Goal: Task Accomplishment & Management: Manage account settings

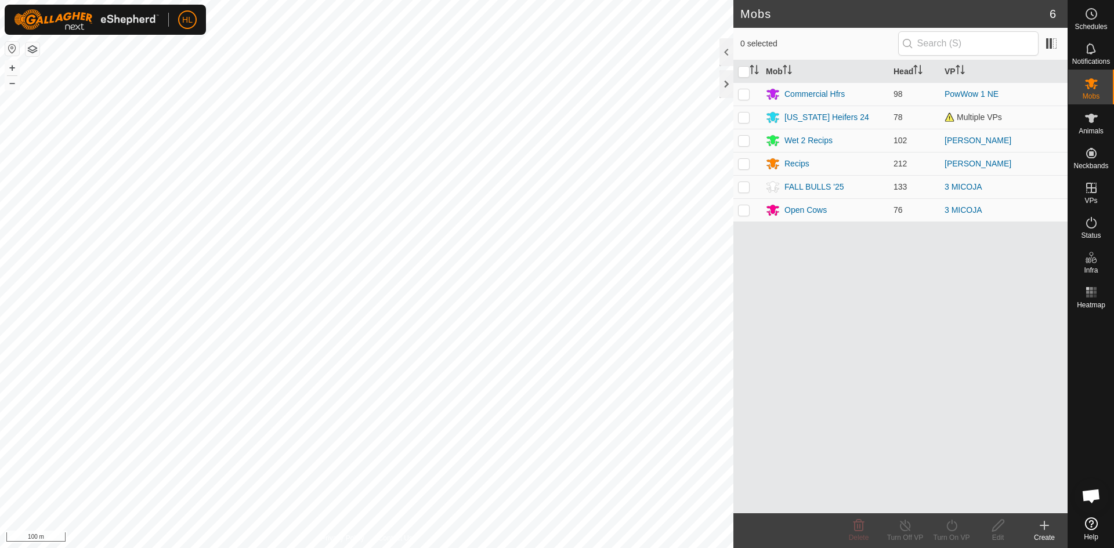
click at [1044, 528] on icon at bounding box center [1044, 526] width 0 height 8
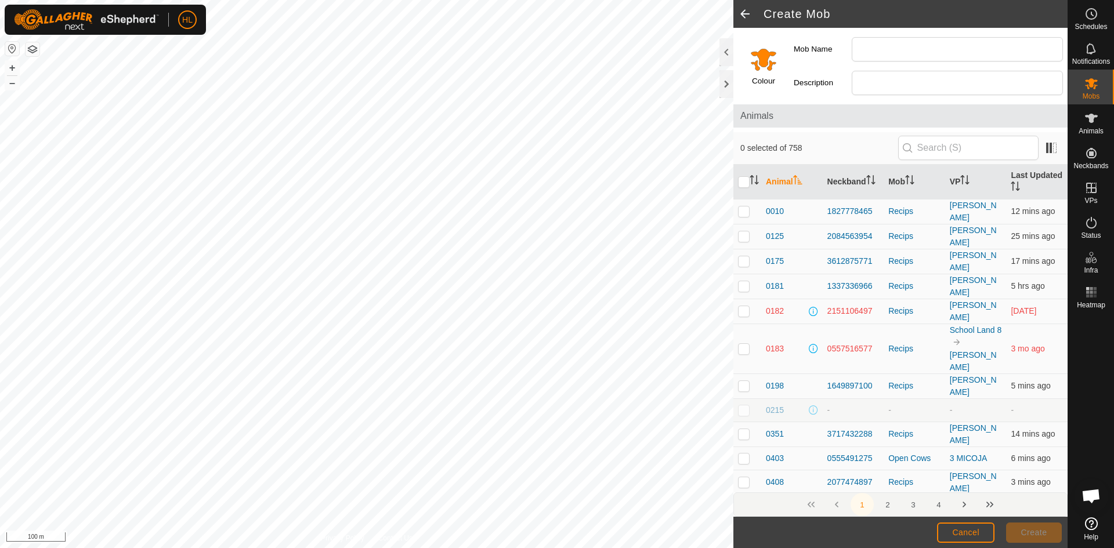
click at [744, 16] on span at bounding box center [744, 14] width 23 height 28
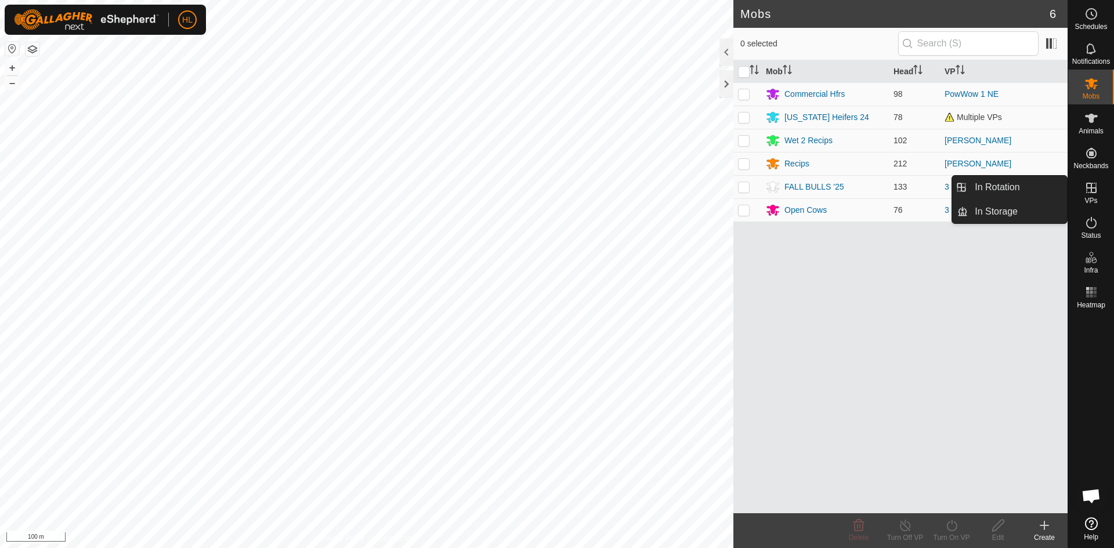
click at [1027, 187] on link "In Rotation" at bounding box center [1017, 187] width 99 height 23
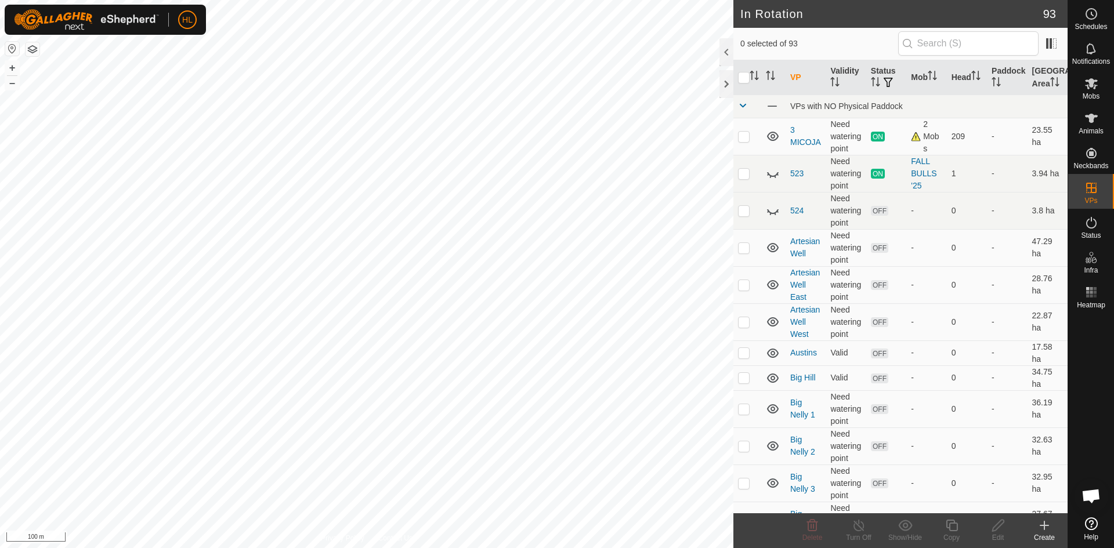
click at [1048, 526] on icon at bounding box center [1044, 526] width 8 height 0
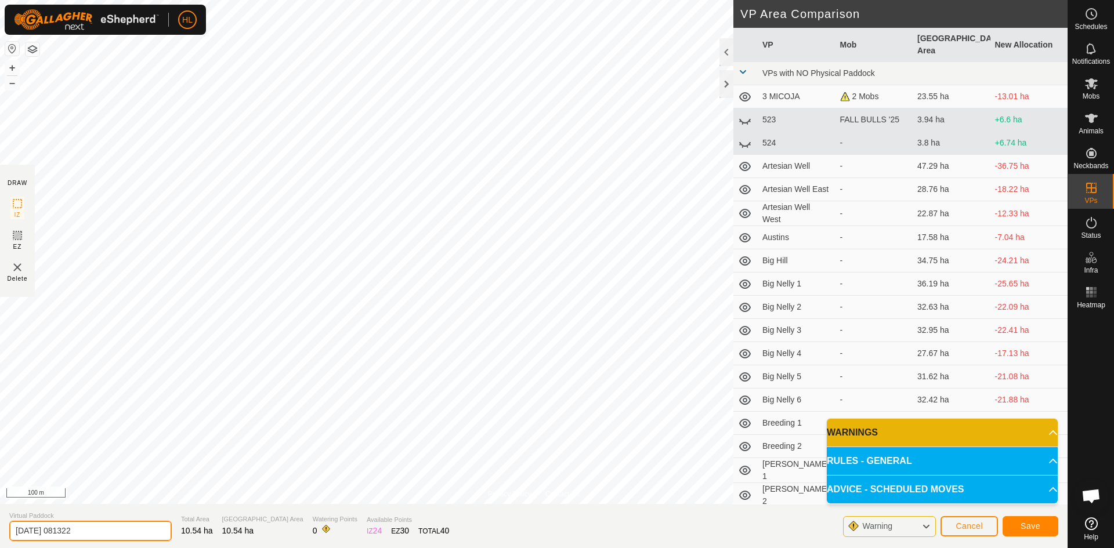
drag, startPoint x: 121, startPoint y: 533, endPoint x: 12, endPoint y: 522, distance: 109.1
click at [12, 522] on input "2025-09-22 081322" at bounding box center [90, 531] width 162 height 20
type input "m"
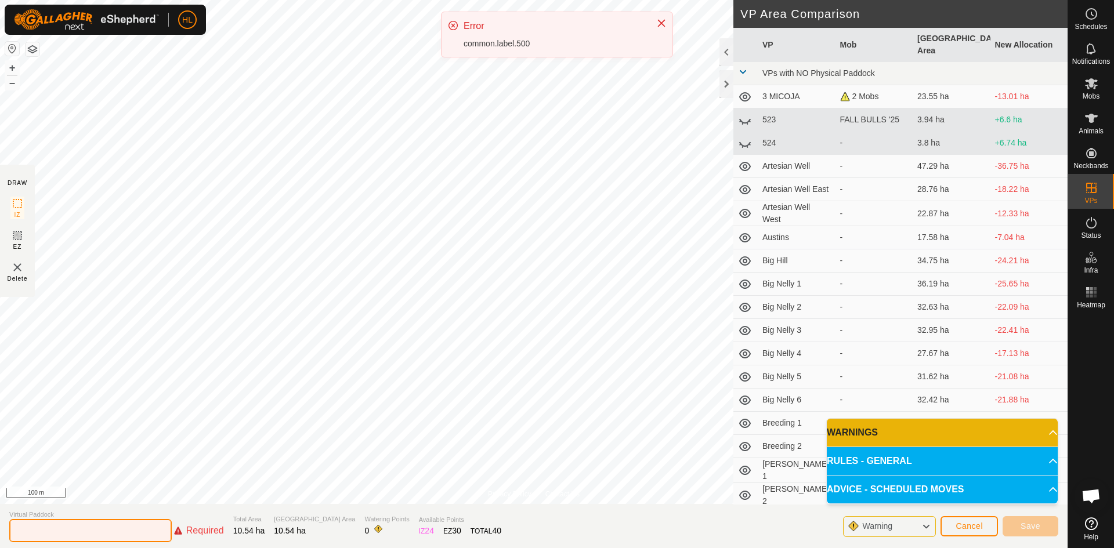
click at [122, 525] on input "text" at bounding box center [90, 530] width 162 height 23
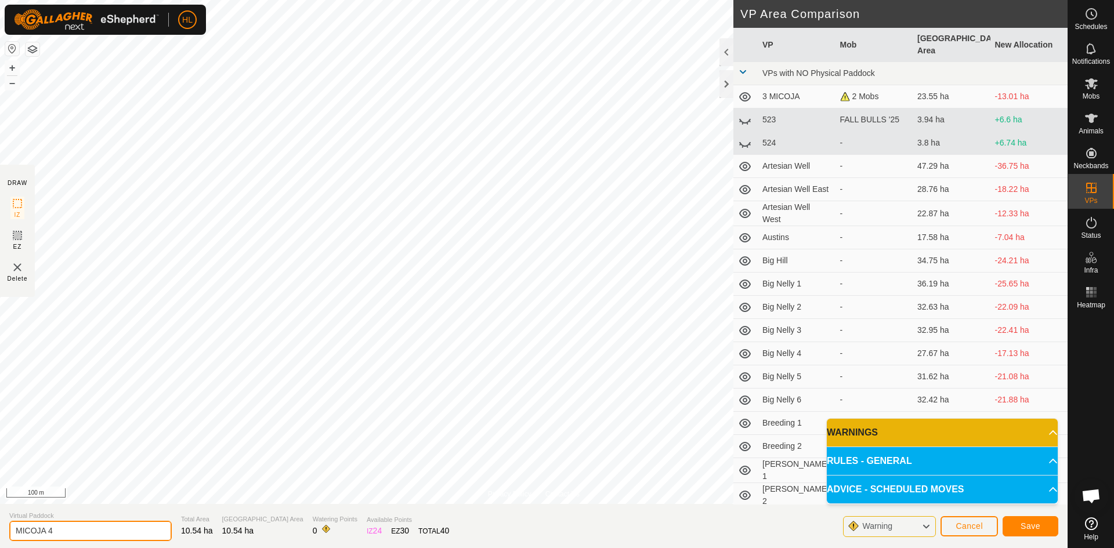
type input "MICOJA 4"
click at [1024, 521] on button "Save" at bounding box center [1031, 526] width 56 height 20
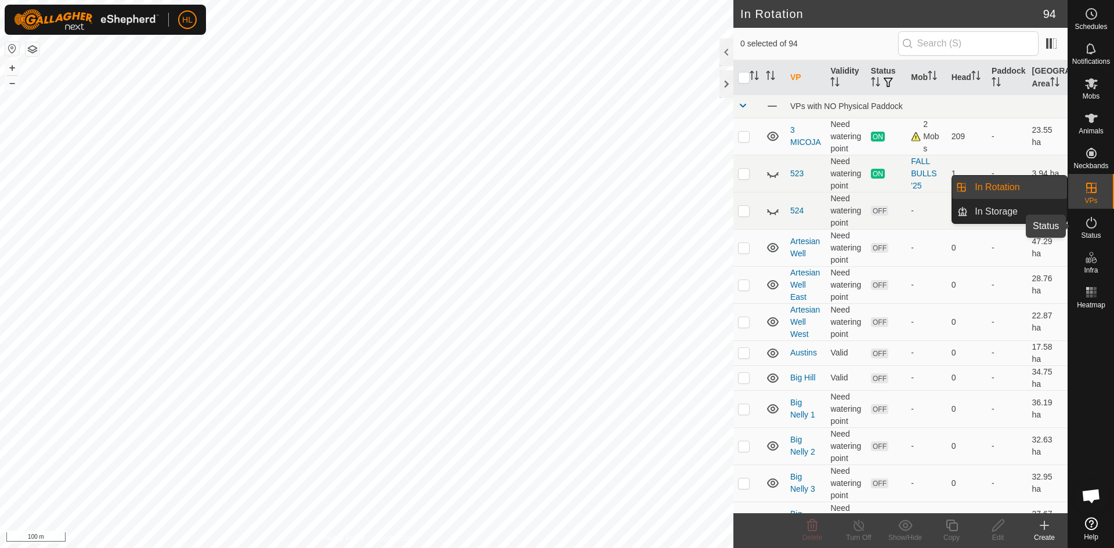
click at [1094, 220] on icon at bounding box center [1091, 223] width 14 height 14
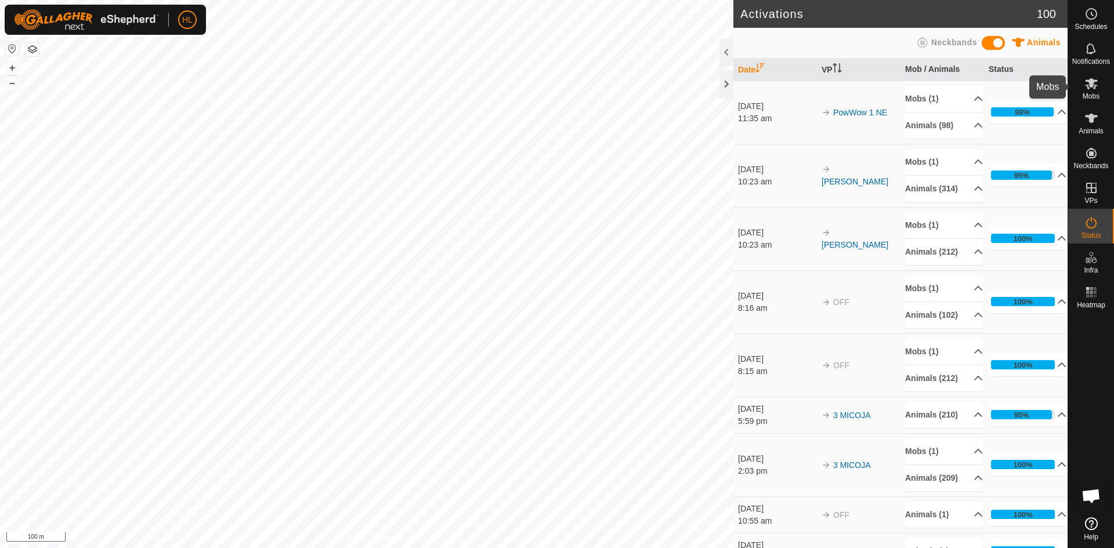
click at [1087, 90] on icon at bounding box center [1091, 84] width 14 height 14
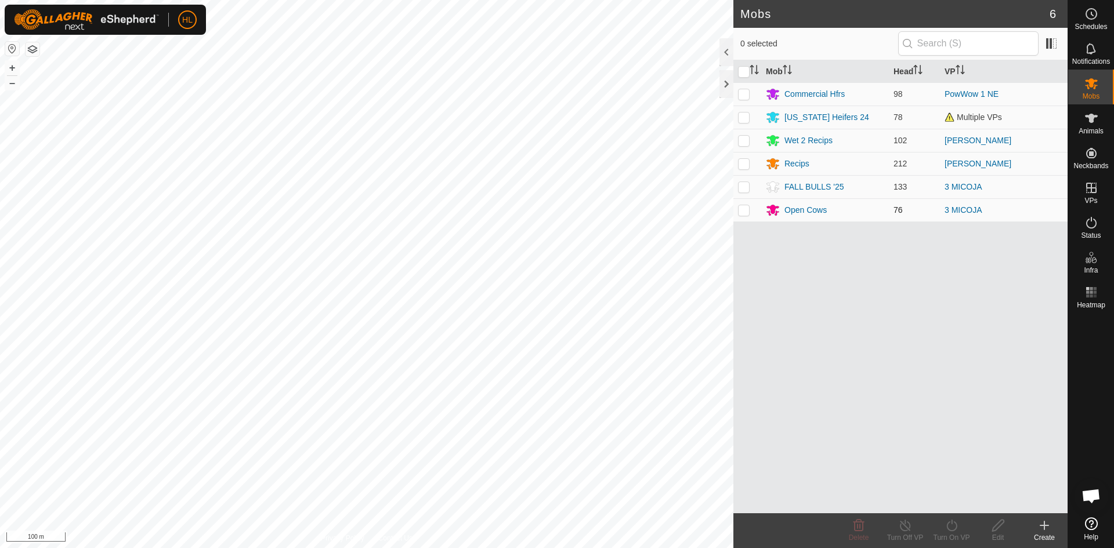
click at [747, 210] on p-checkbox at bounding box center [744, 209] width 12 height 9
checkbox input "true"
click at [742, 189] on p-checkbox at bounding box center [744, 186] width 12 height 9
checkbox input "true"
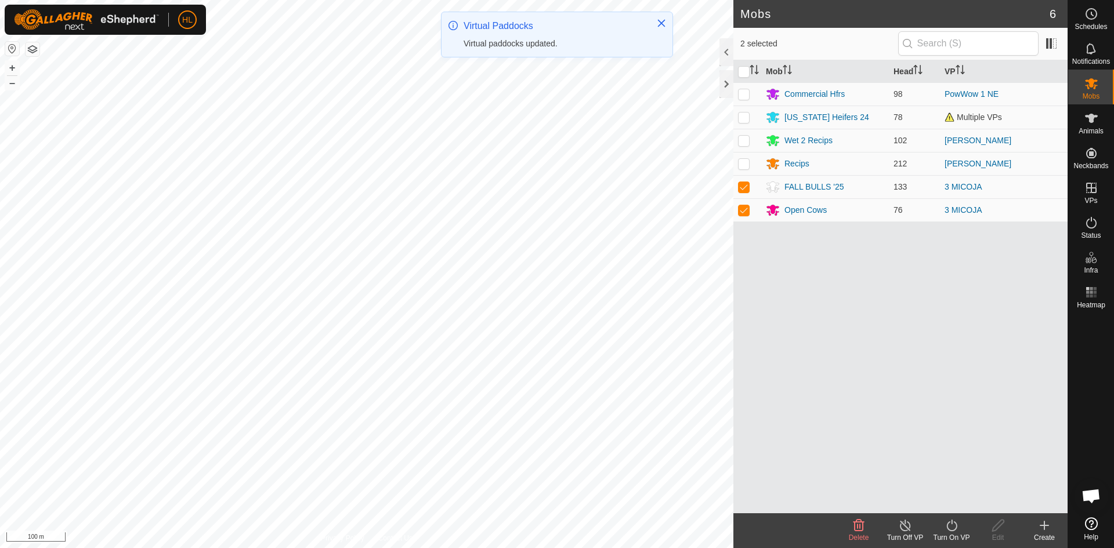
click at [948, 535] on div "Turn On VP" at bounding box center [951, 538] width 46 height 10
click at [950, 499] on link "Now" at bounding box center [986, 500] width 115 height 23
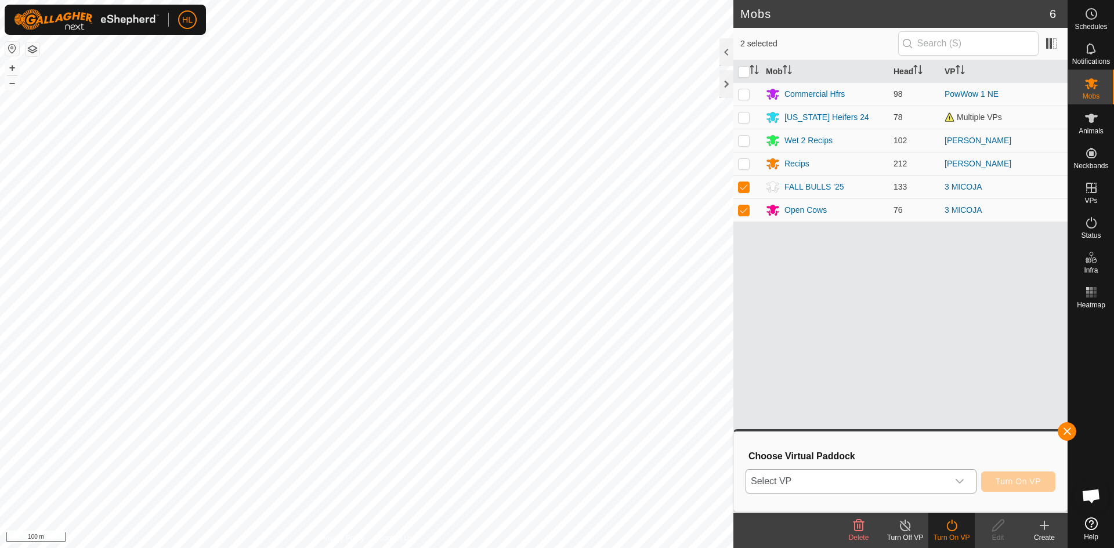
click at [942, 473] on span "Select VP" at bounding box center [847, 481] width 202 height 23
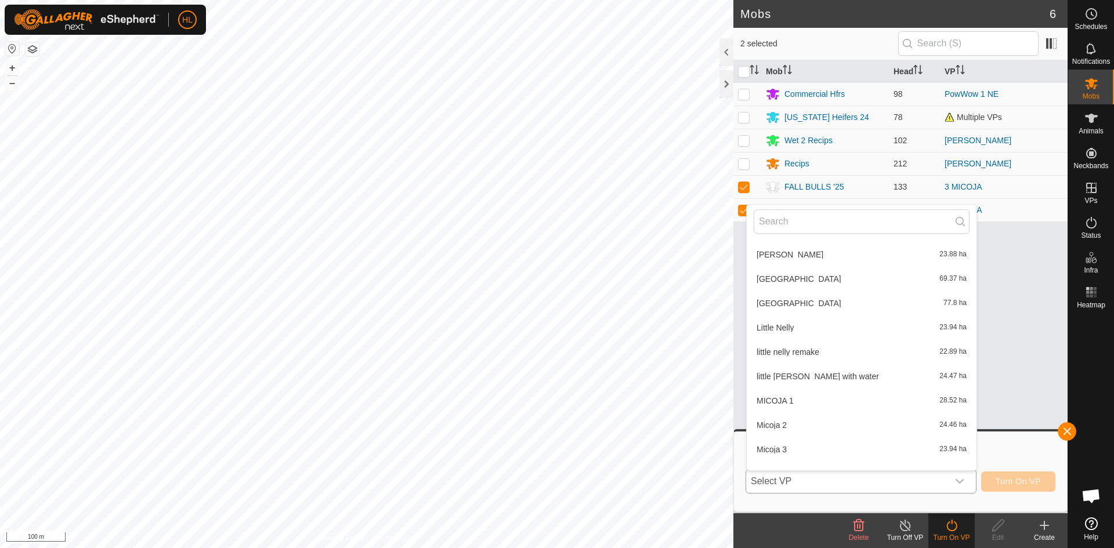
scroll to position [1057, 0]
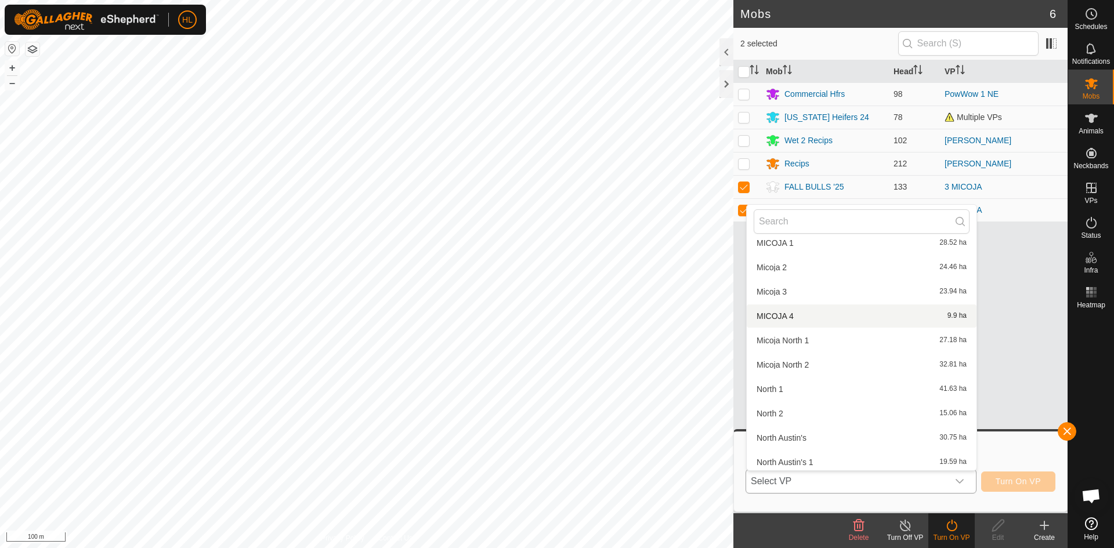
click at [808, 320] on li "MICOJA 4 9.9 ha" at bounding box center [862, 316] width 230 height 23
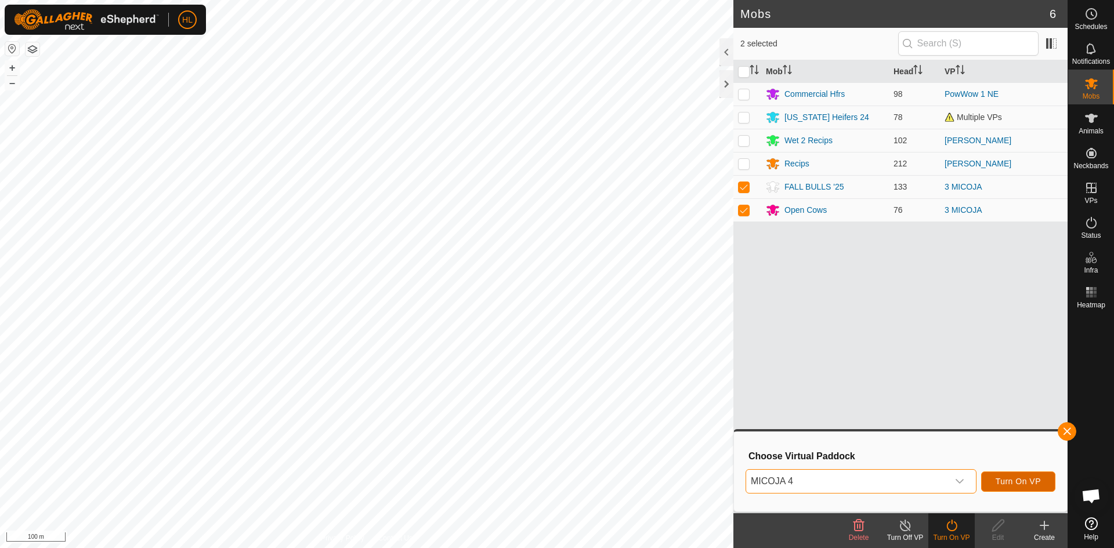
click at [999, 479] on span "Turn On VP" at bounding box center [1018, 481] width 45 height 9
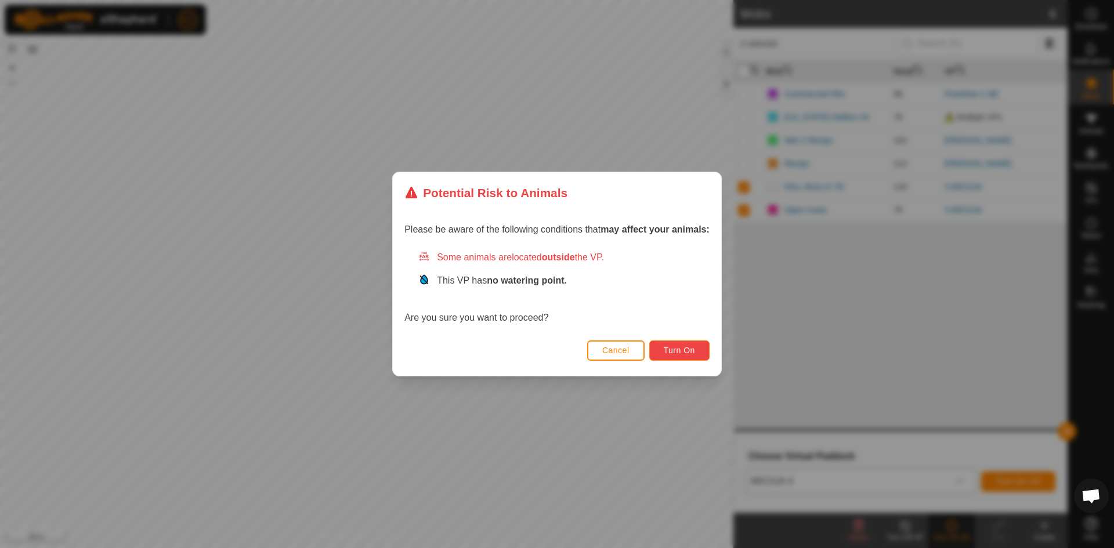
click at [685, 352] on span "Turn On" at bounding box center [679, 350] width 31 height 9
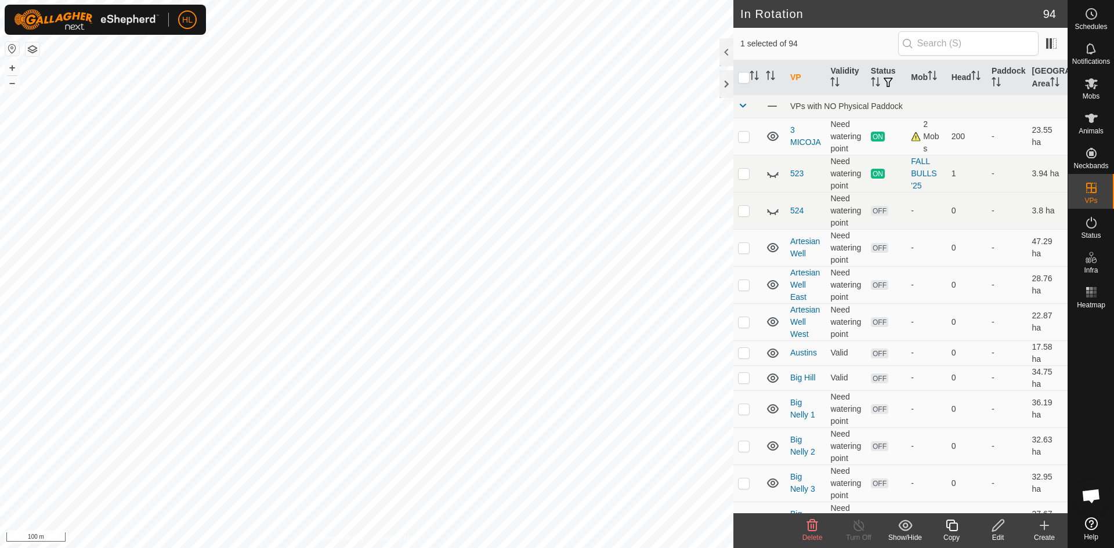
checkbox input "true"
checkbox input "false"
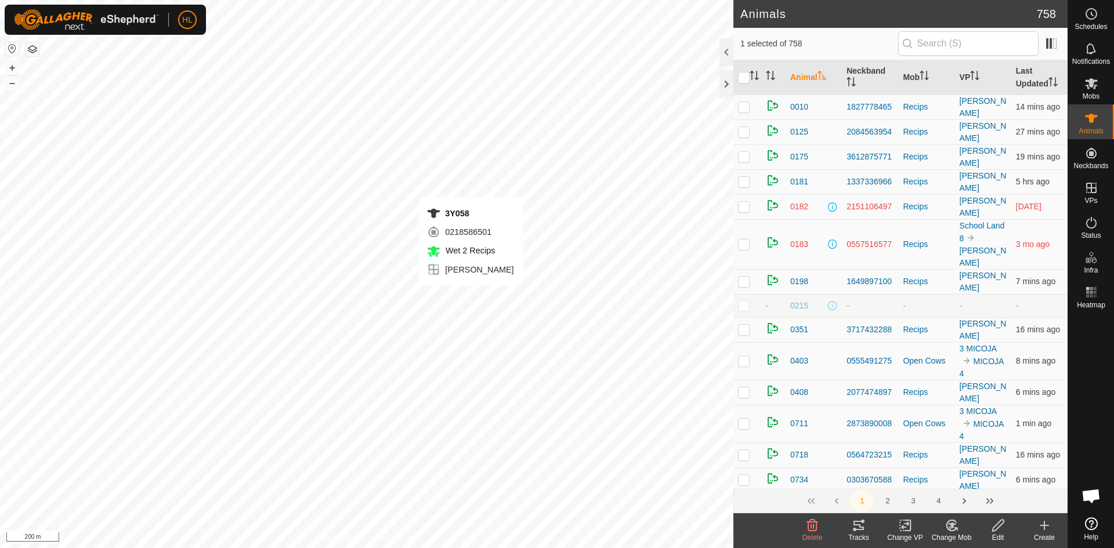
checkbox input "false"
click at [757, 78] on icon "Activate to sort" at bounding box center [756, 75] width 1 height 9
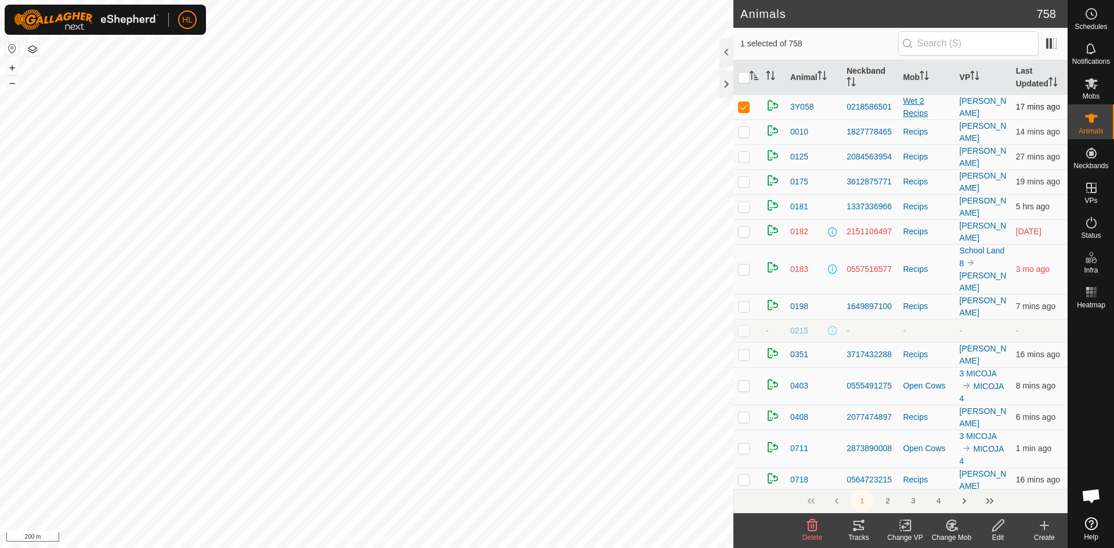
click at [909, 104] on div "Wet 2 Recips" at bounding box center [926, 107] width 47 height 24
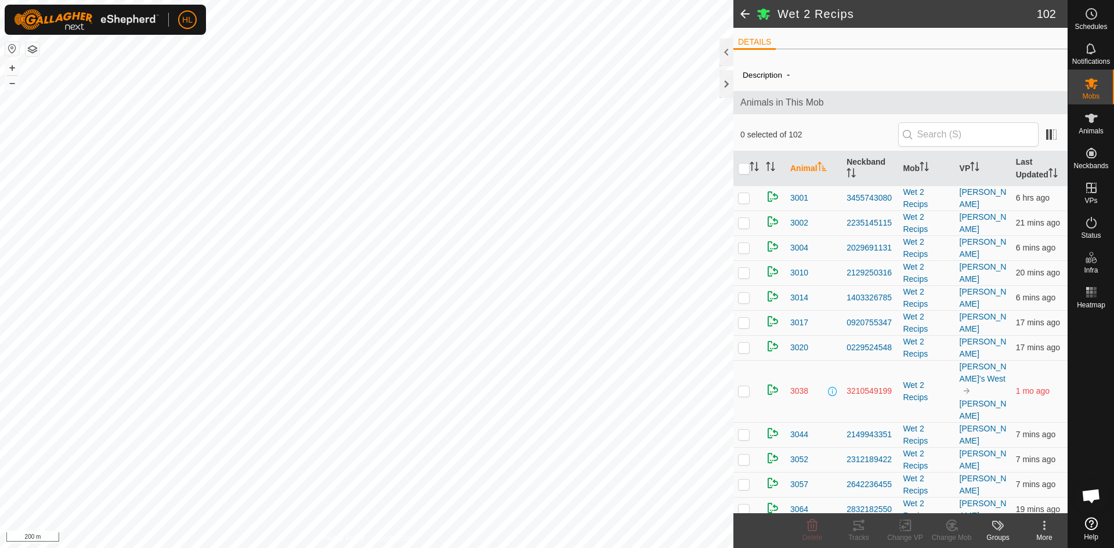
click at [744, 19] on span at bounding box center [744, 14] width 23 height 28
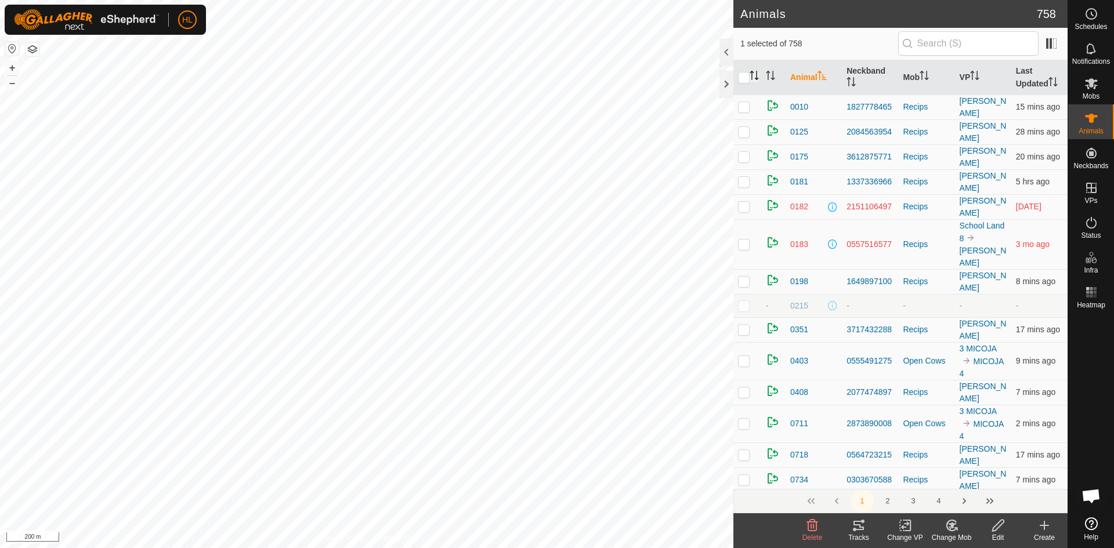
click at [754, 73] on icon "Activate to sort" at bounding box center [754, 75] width 9 height 9
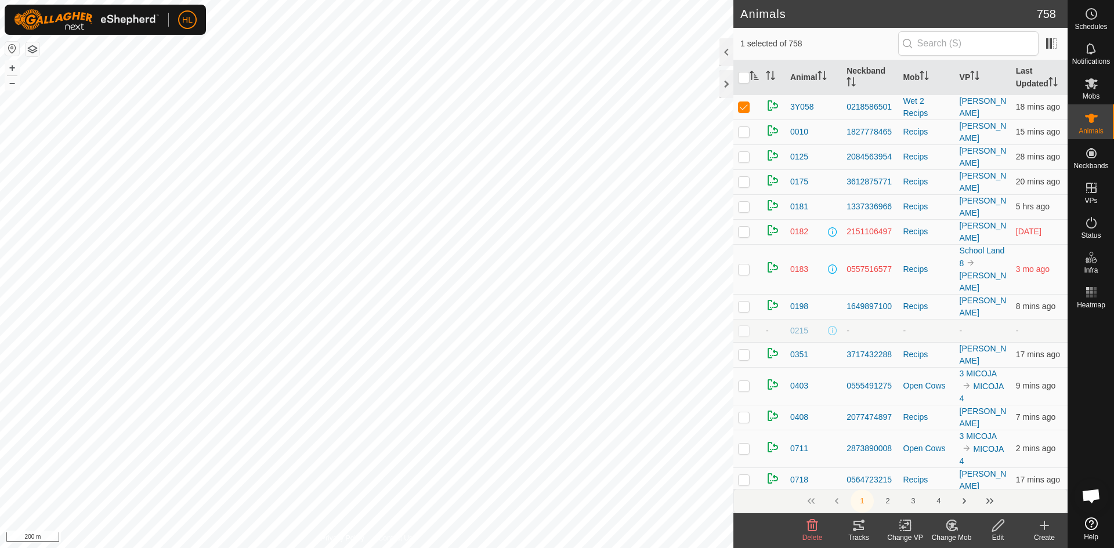
click at [1002, 532] on icon at bounding box center [998, 526] width 15 height 14
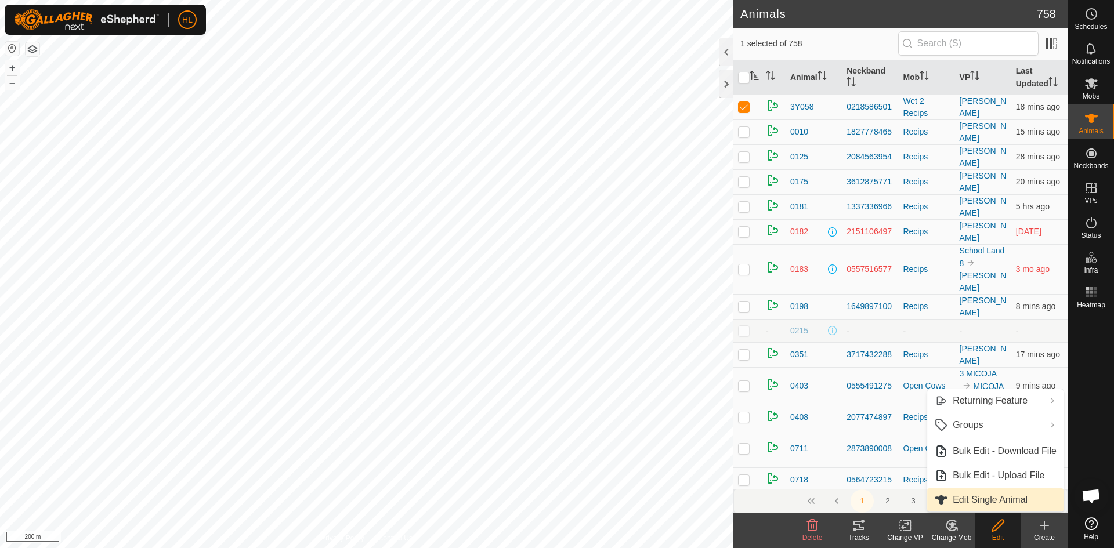
click at [1003, 497] on link "Edit Single Animal" at bounding box center [995, 500] width 136 height 23
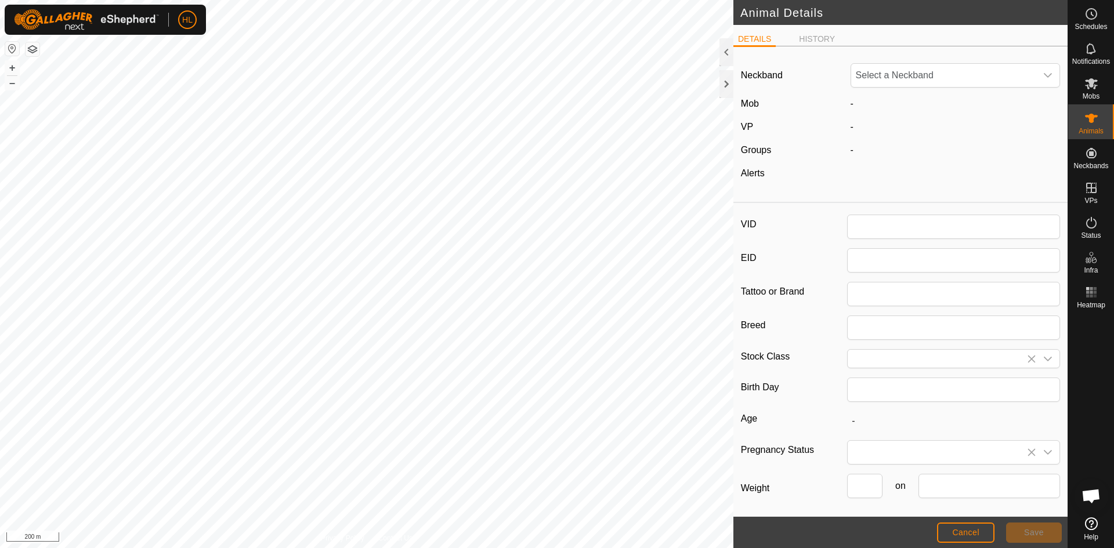
type input "3Y058"
type input "0"
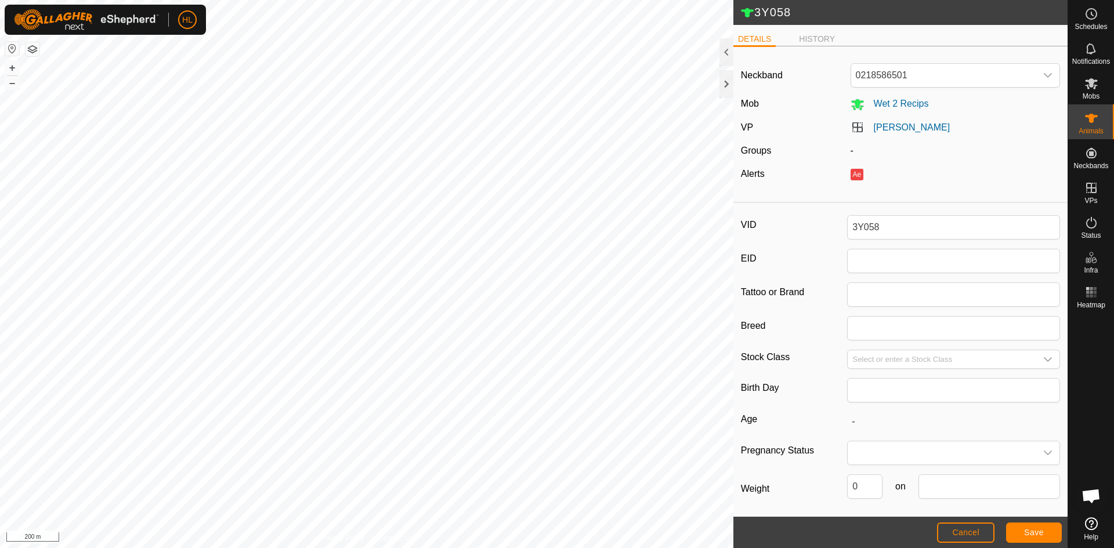
click at [966, 89] on div "Neckband 0218586501 Mob Wet 2 Recips VP Wilcox Groups - Alerts Ae" at bounding box center [900, 127] width 334 height 142
click at [905, 106] on span "Wet 2 Recips" at bounding box center [897, 104] width 64 height 10
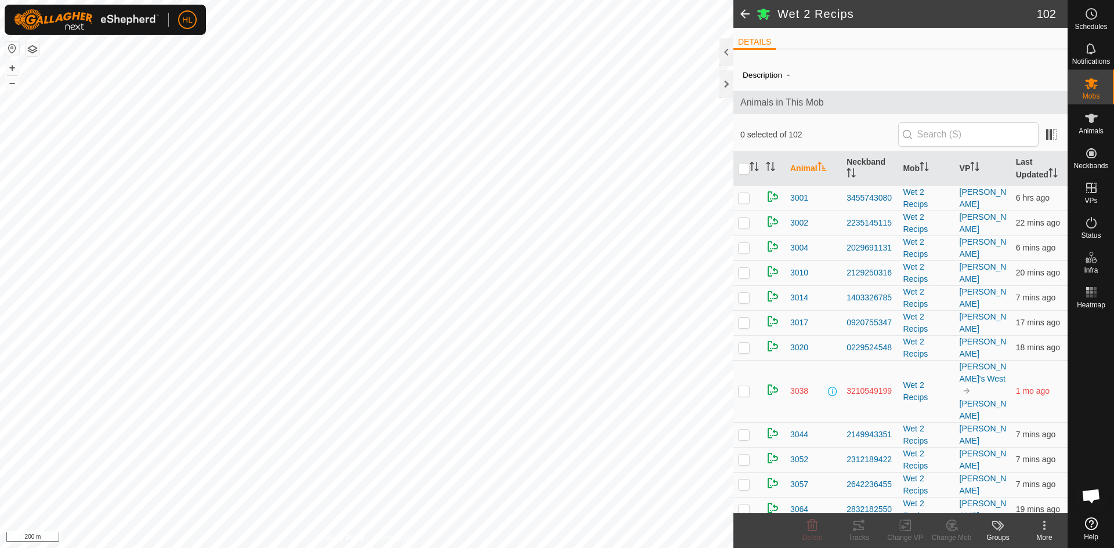
click at [746, 21] on span at bounding box center [744, 14] width 23 height 28
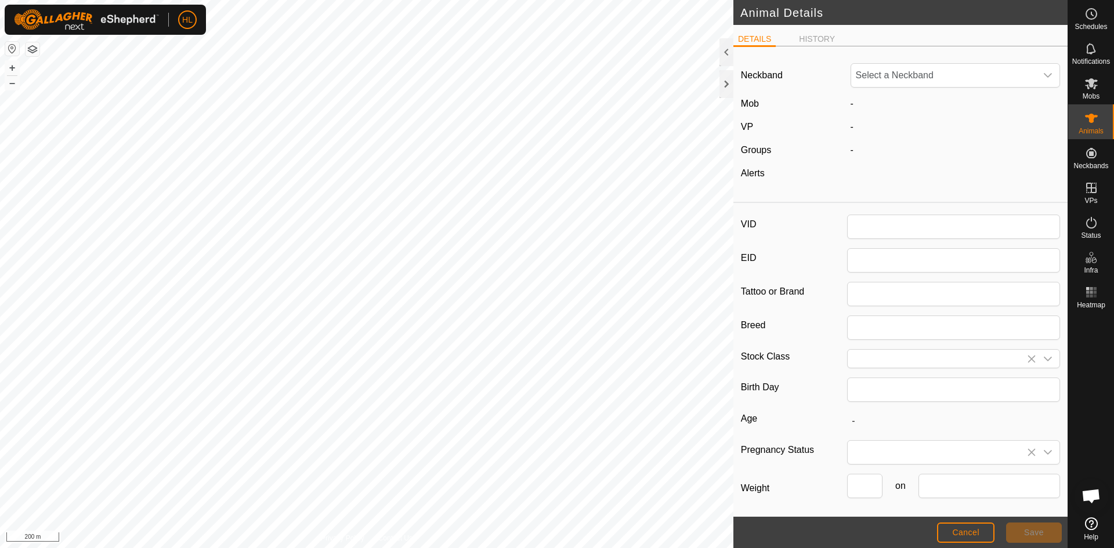
type input "3Y058"
type input "0"
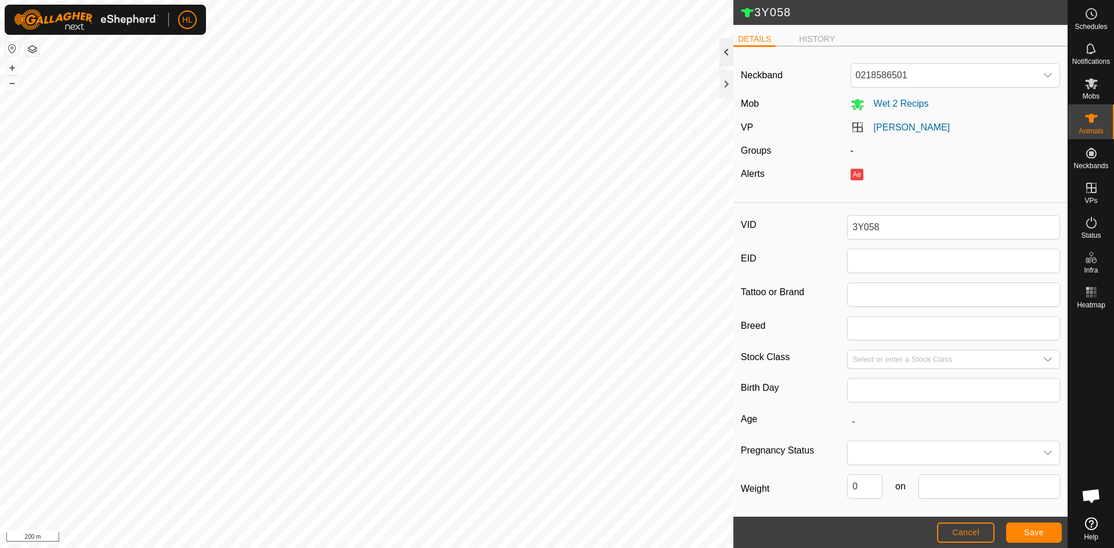
click at [726, 55] on div at bounding box center [726, 52] width 14 height 28
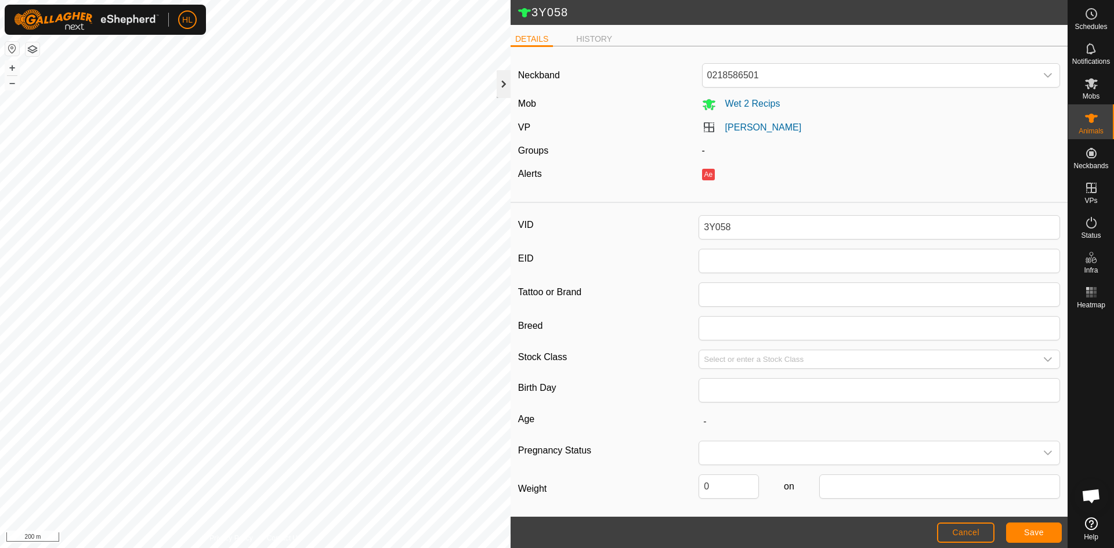
click at [501, 84] on div at bounding box center [504, 84] width 14 height 28
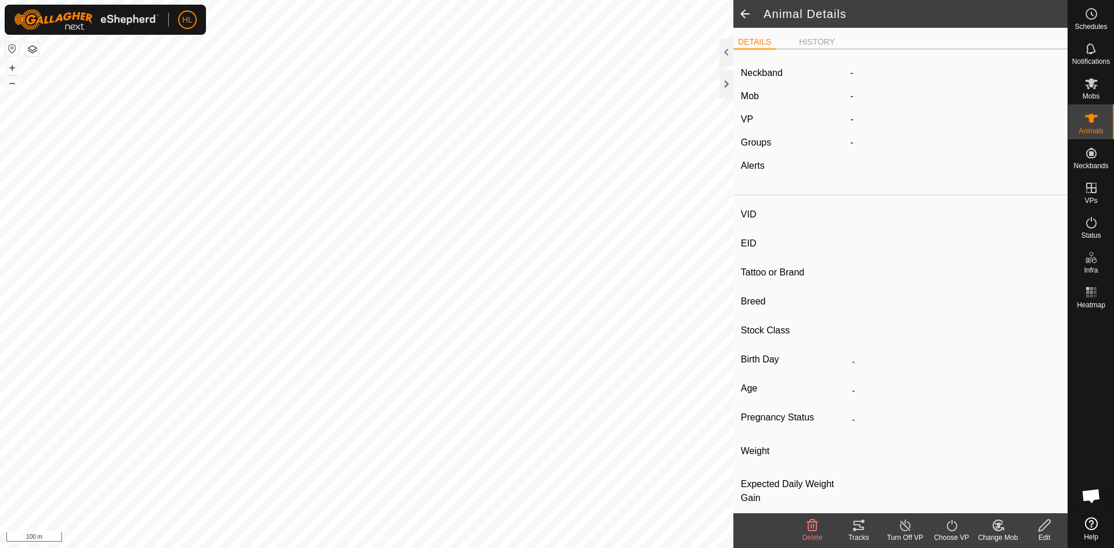
type input "3Y047"
type input "-"
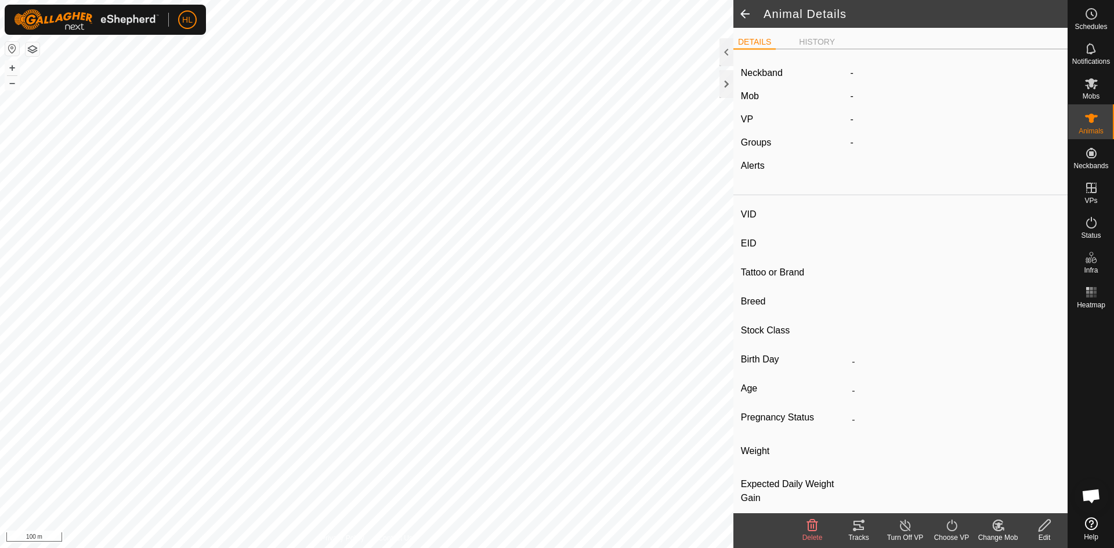
type input "-"
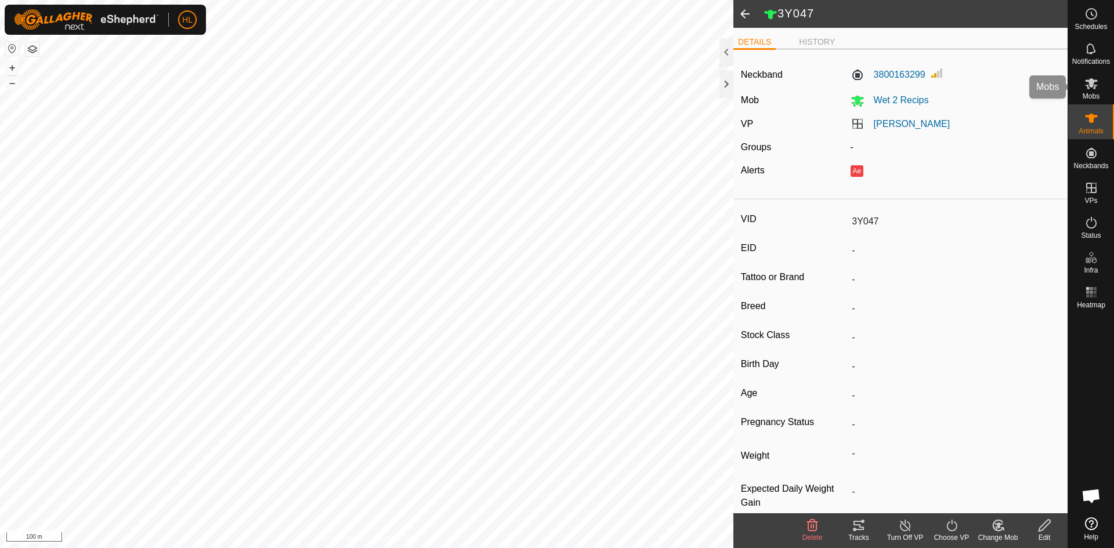
click at [1101, 91] on es-mob-svg-icon at bounding box center [1091, 83] width 21 height 19
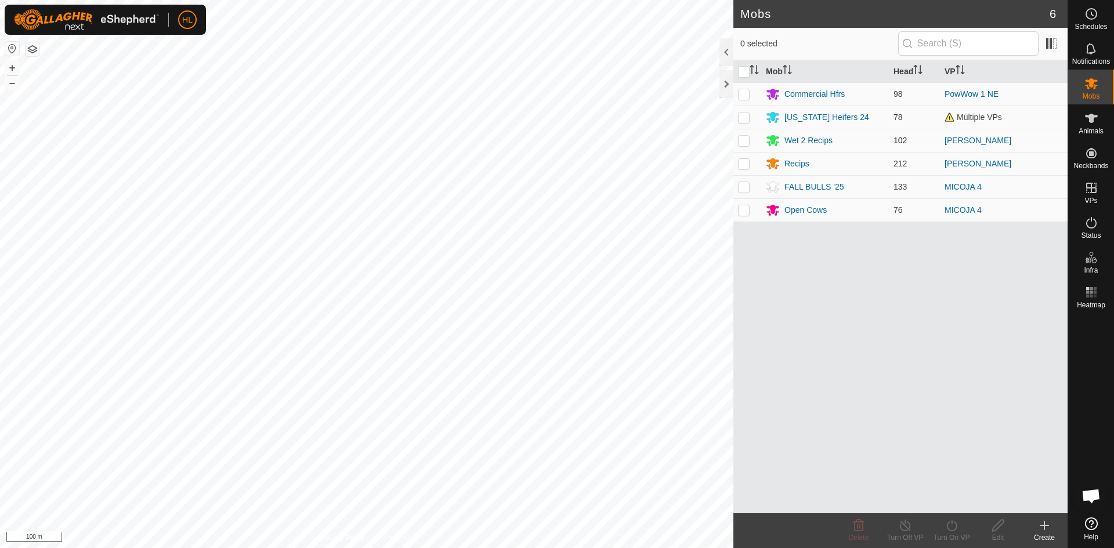
click at [749, 139] on p-checkbox at bounding box center [744, 140] width 12 height 9
checkbox input "true"
click at [814, 137] on div "Wet 2 Recips" at bounding box center [808, 141] width 48 height 12
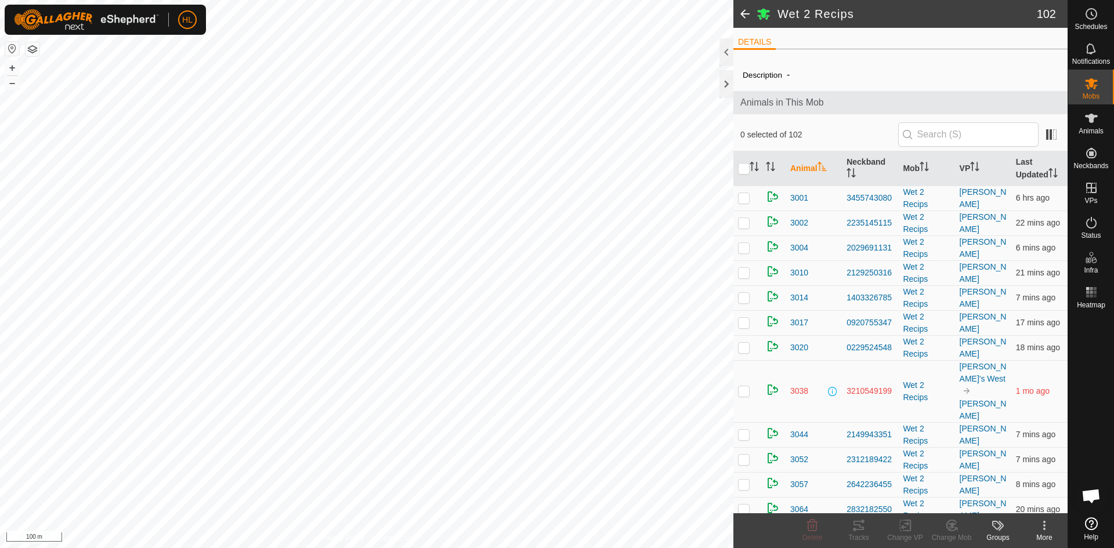
scroll to position [464, 0]
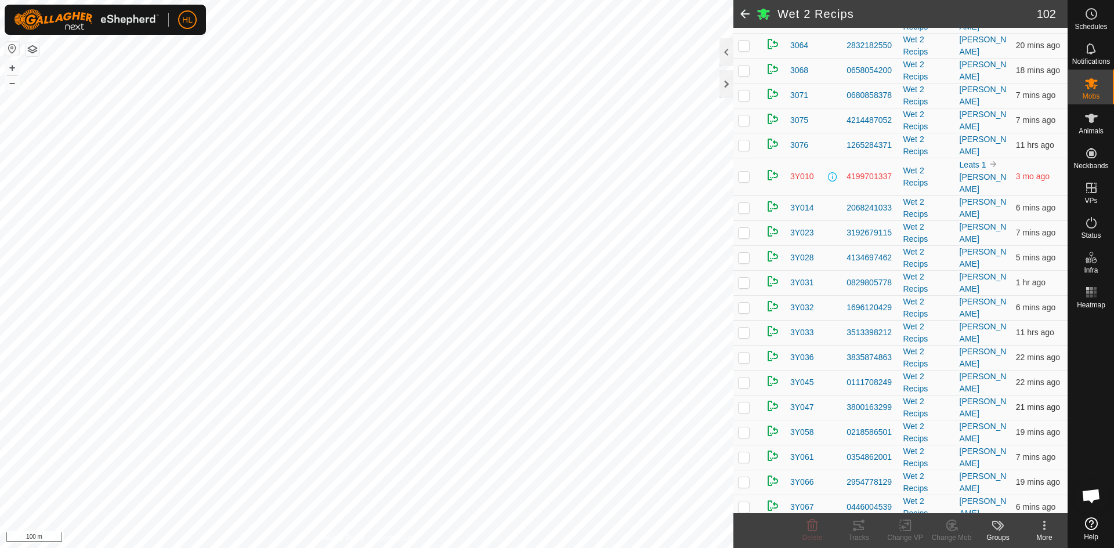
click at [745, 403] on p-checkbox at bounding box center [744, 407] width 12 height 9
click at [906, 531] on icon at bounding box center [907, 525] width 5 height 10
click at [946, 530] on icon at bounding box center [952, 526] width 15 height 14
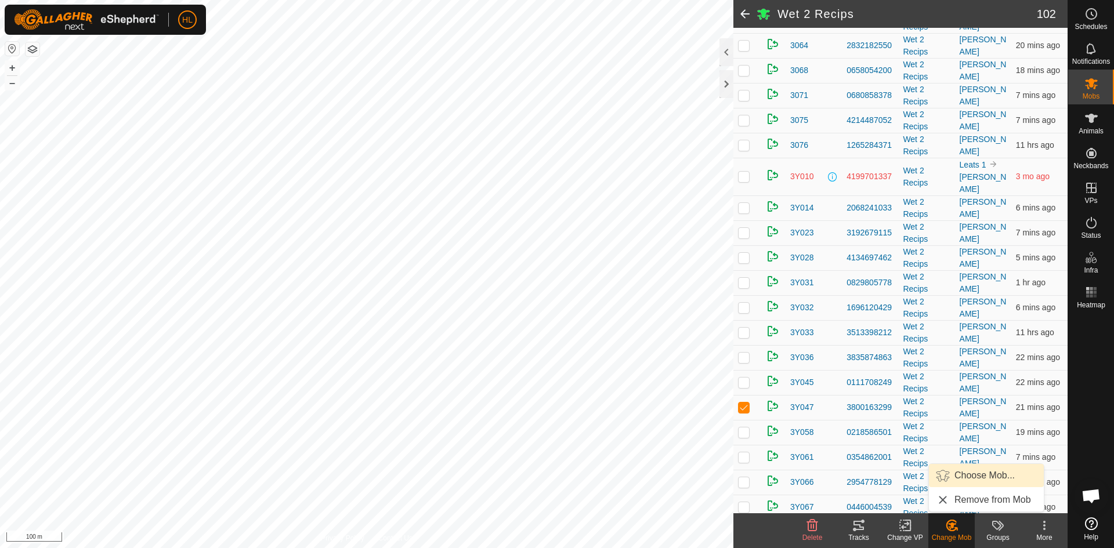
click at [974, 480] on link "Choose Mob..." at bounding box center [986, 475] width 115 height 23
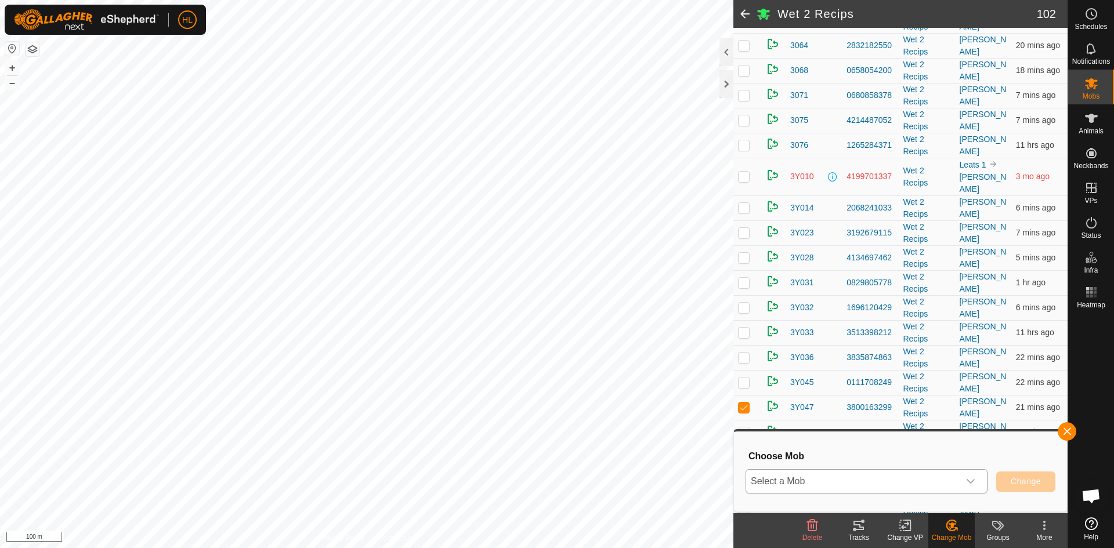
click at [957, 478] on span "Select a Mob" at bounding box center [852, 481] width 213 height 23
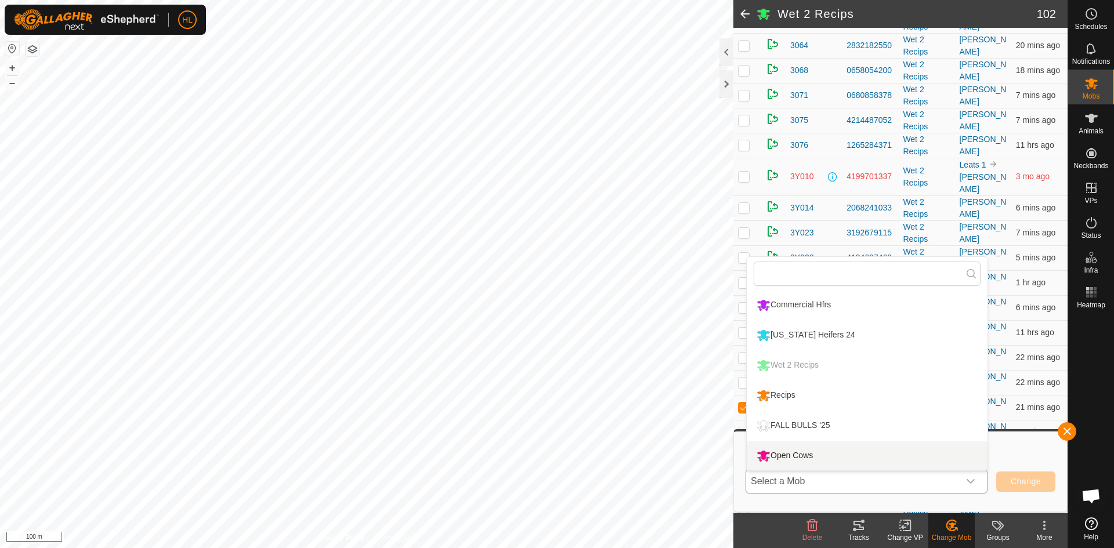
click at [874, 457] on li "Open Cows" at bounding box center [867, 456] width 241 height 29
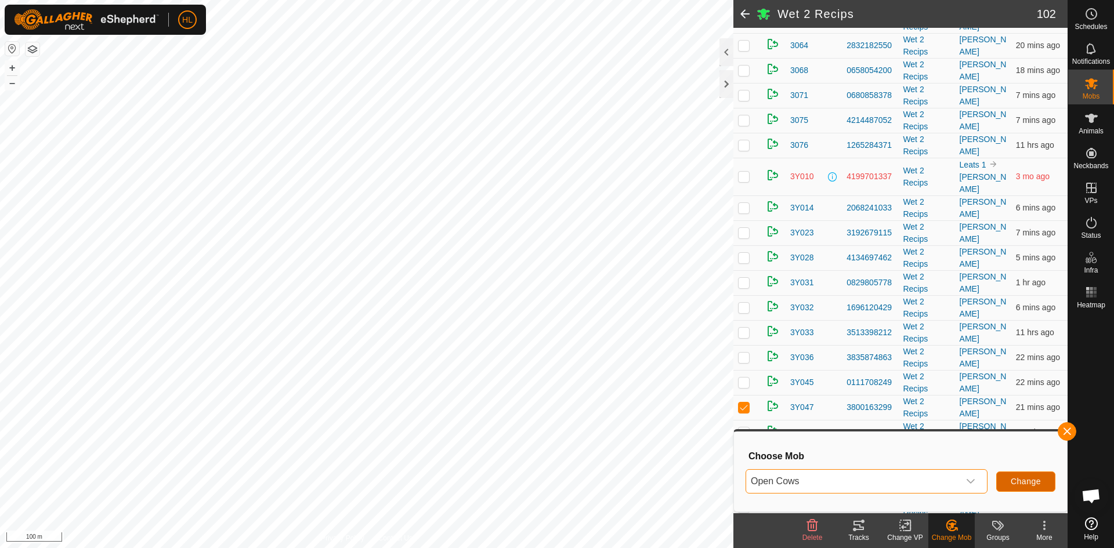
click at [1020, 480] on span "Change" at bounding box center [1026, 481] width 30 height 9
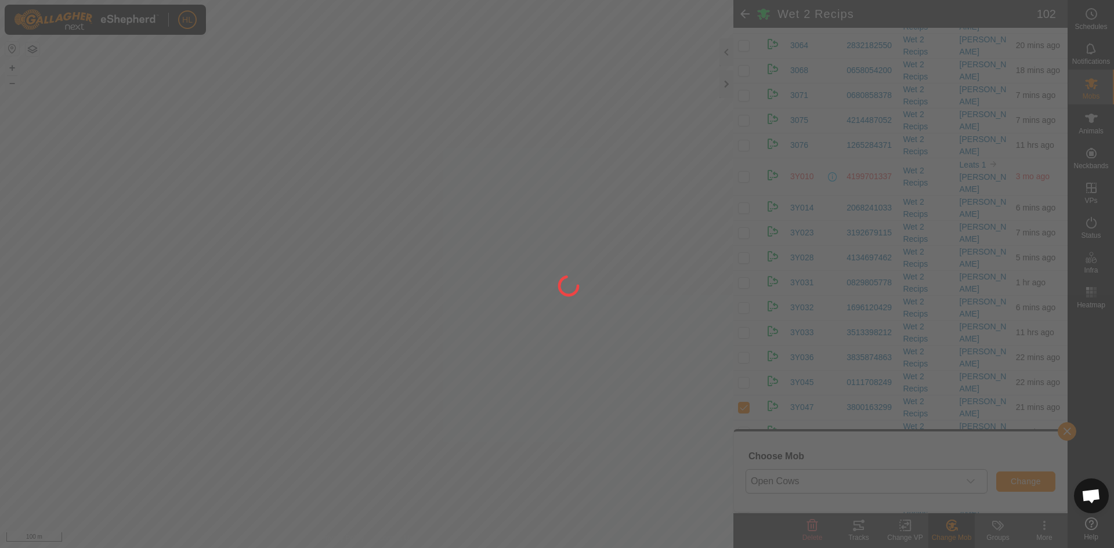
checkbox input "false"
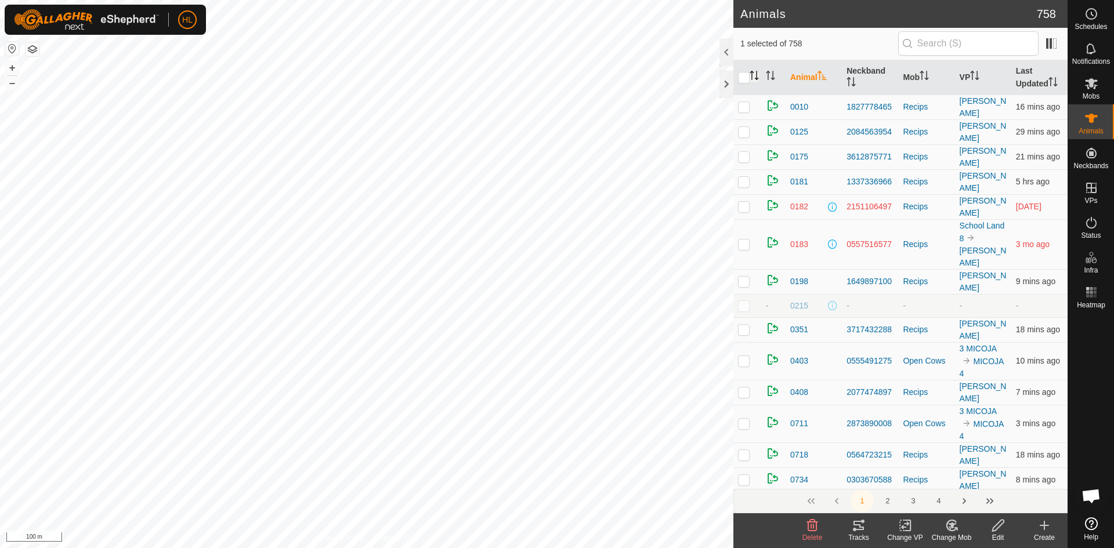
click at [754, 78] on icon "Activate to sort" at bounding box center [754, 75] width 9 height 9
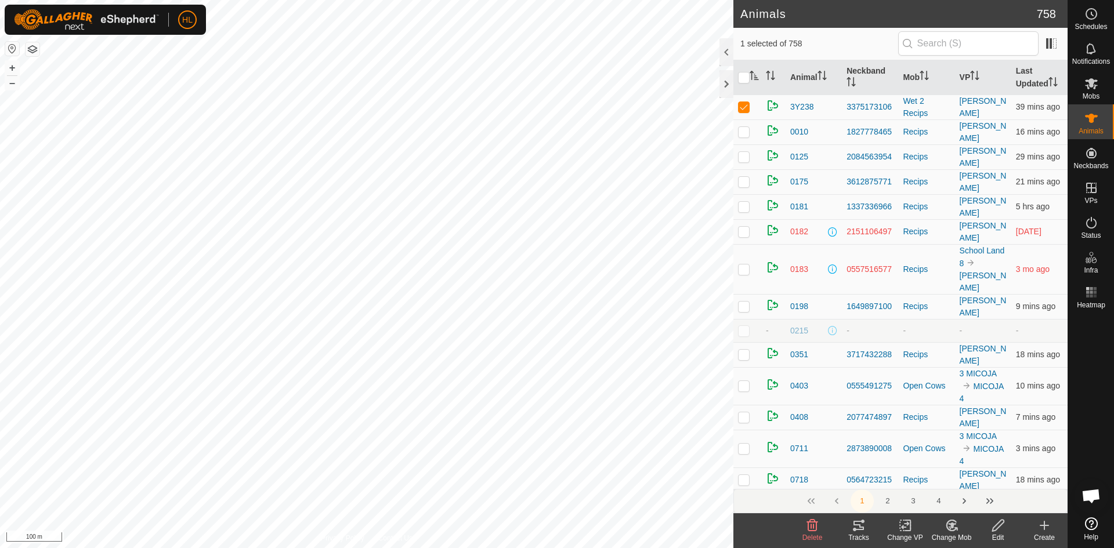
click at [950, 527] on icon at bounding box center [949, 527] width 3 height 3
click at [974, 477] on link "Choose Mob..." at bounding box center [986, 475] width 115 height 23
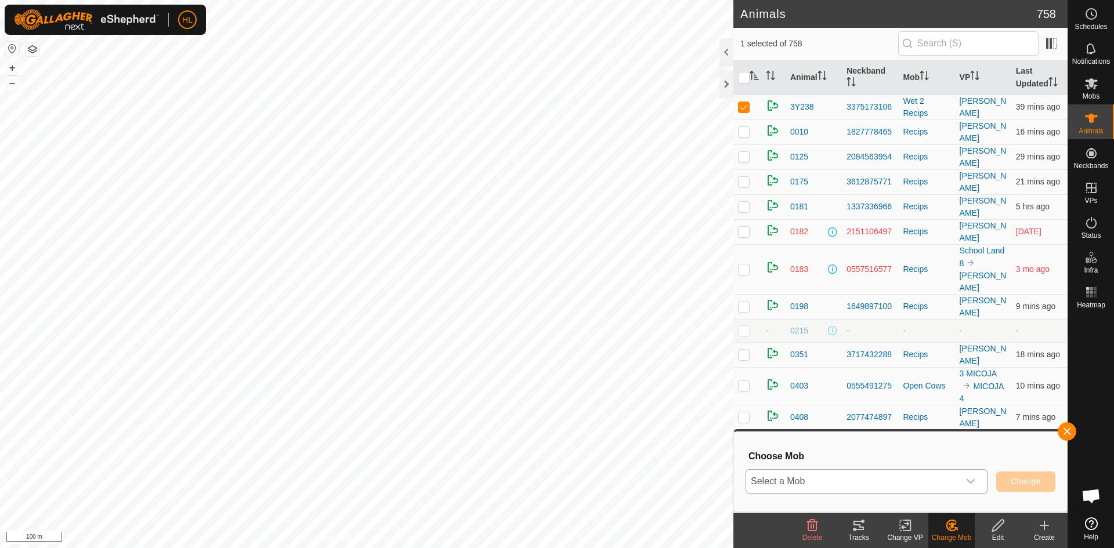
click at [919, 475] on span "Select a Mob" at bounding box center [852, 481] width 213 height 23
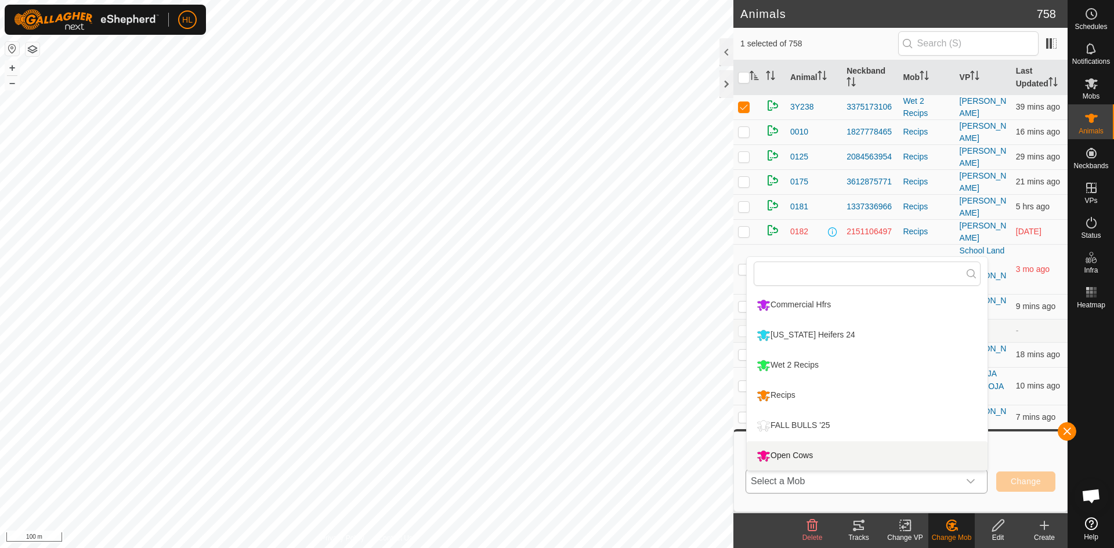
click at [860, 454] on li "Open Cows" at bounding box center [867, 456] width 241 height 29
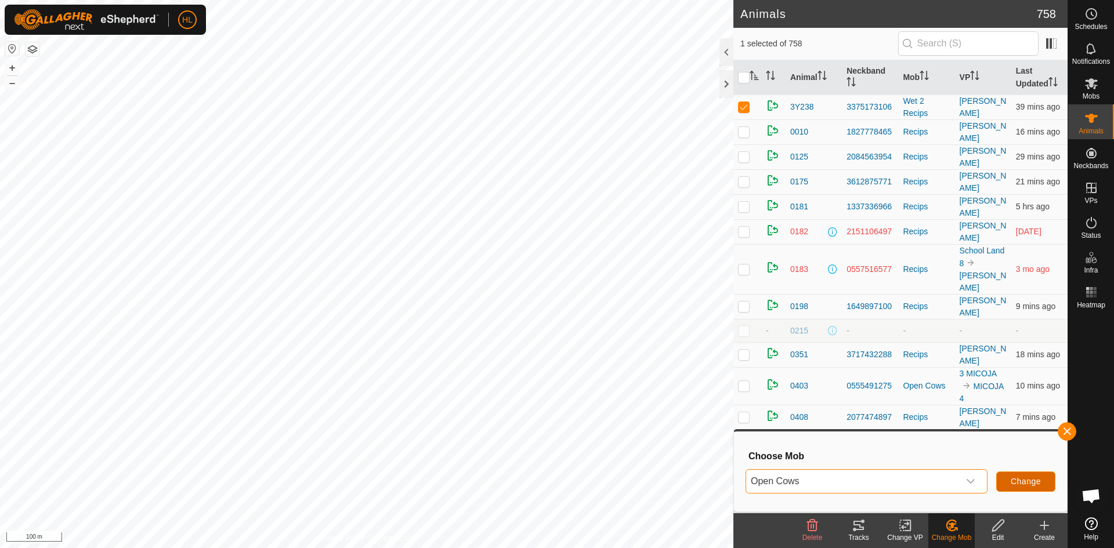
click at [1014, 484] on span "Change" at bounding box center [1026, 481] width 30 height 9
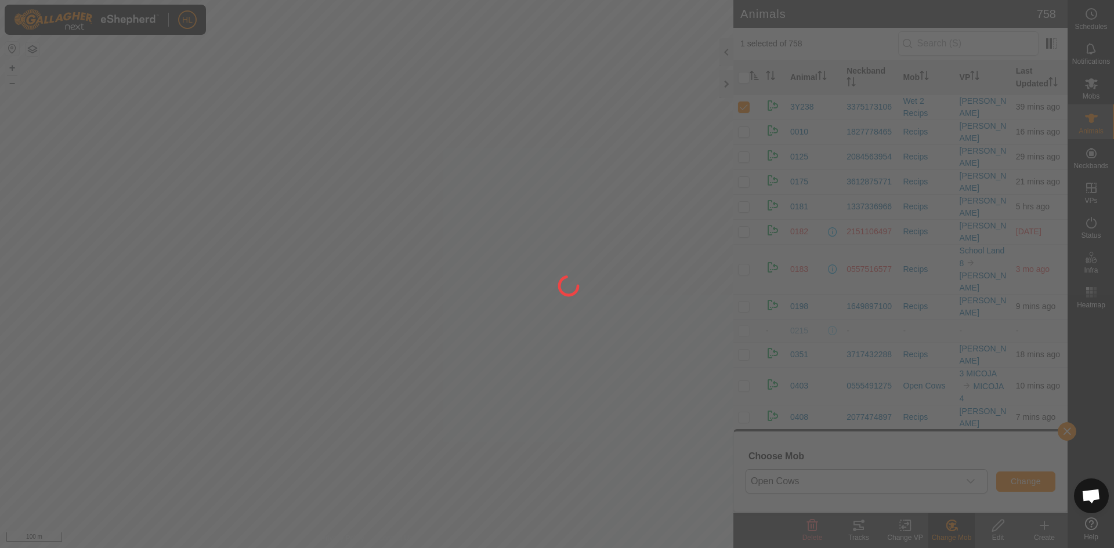
checkbox input "false"
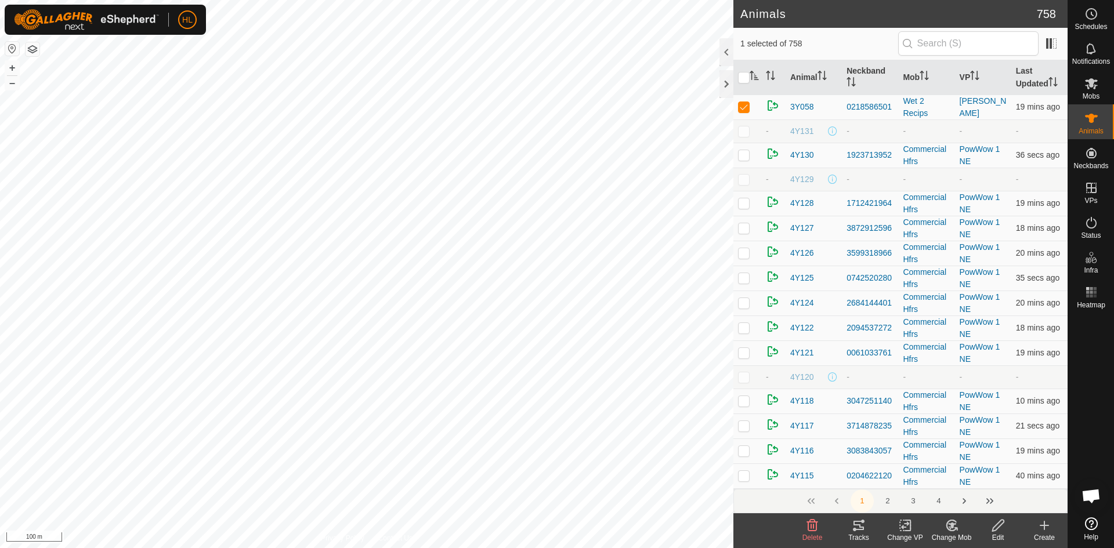
click at [956, 534] on div "Change Mob" at bounding box center [951, 538] width 46 height 10
click at [952, 487] on link "Choose Mob..." at bounding box center [986, 475] width 115 height 23
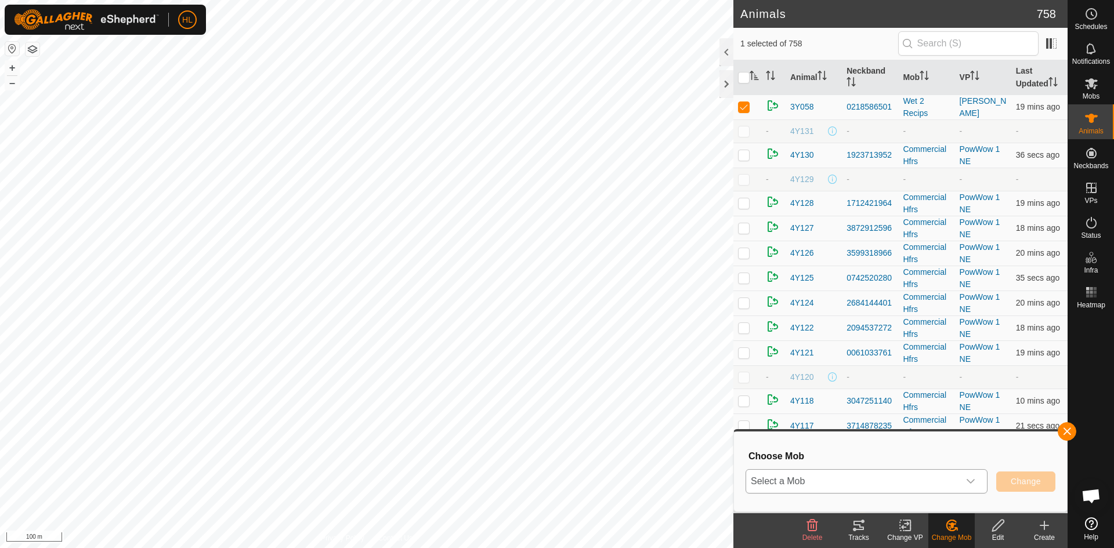
click at [921, 483] on span "Select a Mob" at bounding box center [852, 481] width 213 height 23
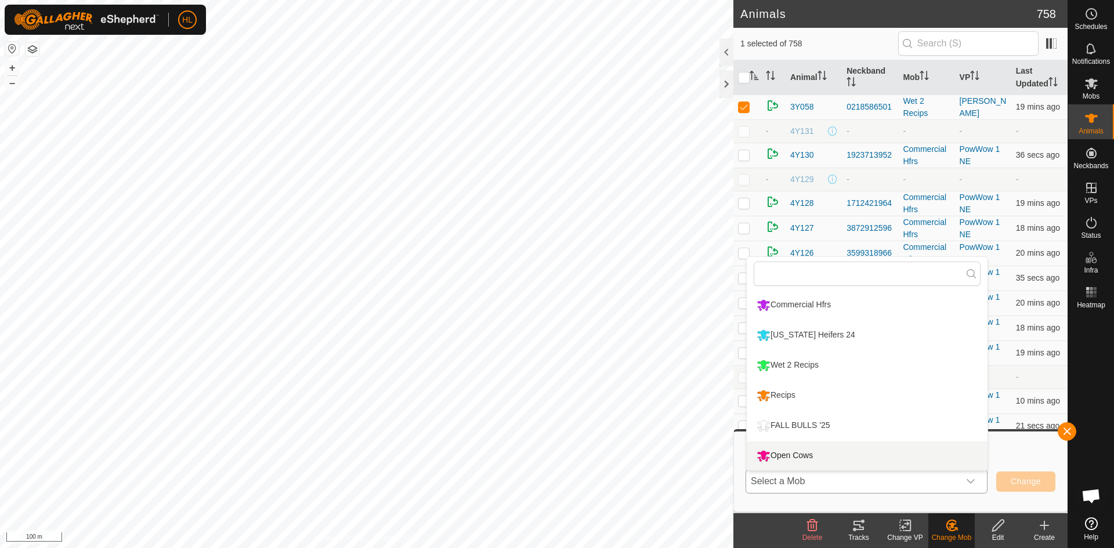
click at [846, 457] on li "Open Cows" at bounding box center [867, 456] width 241 height 29
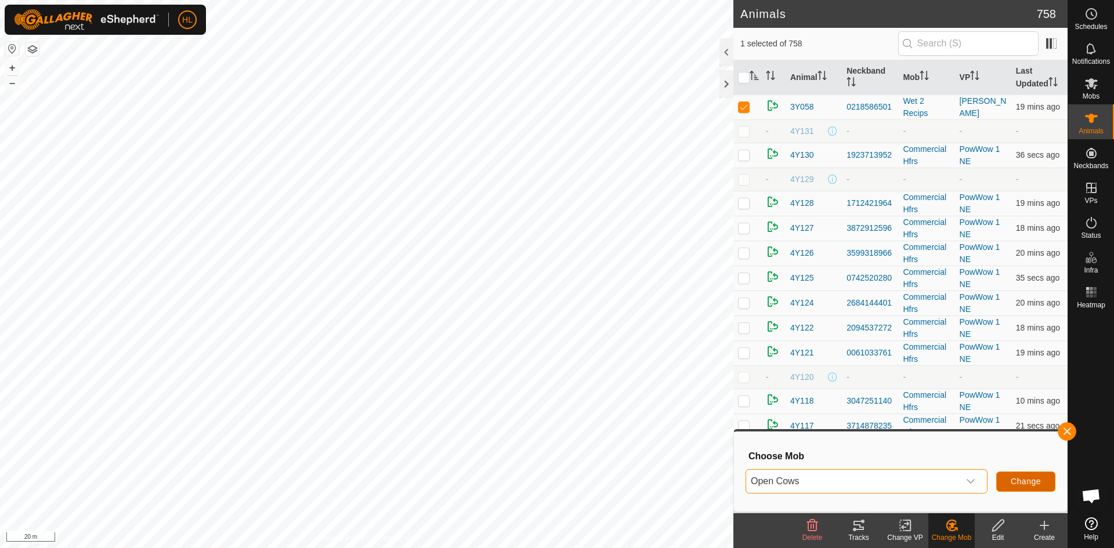
click at [1030, 480] on span "Change" at bounding box center [1026, 481] width 30 height 9
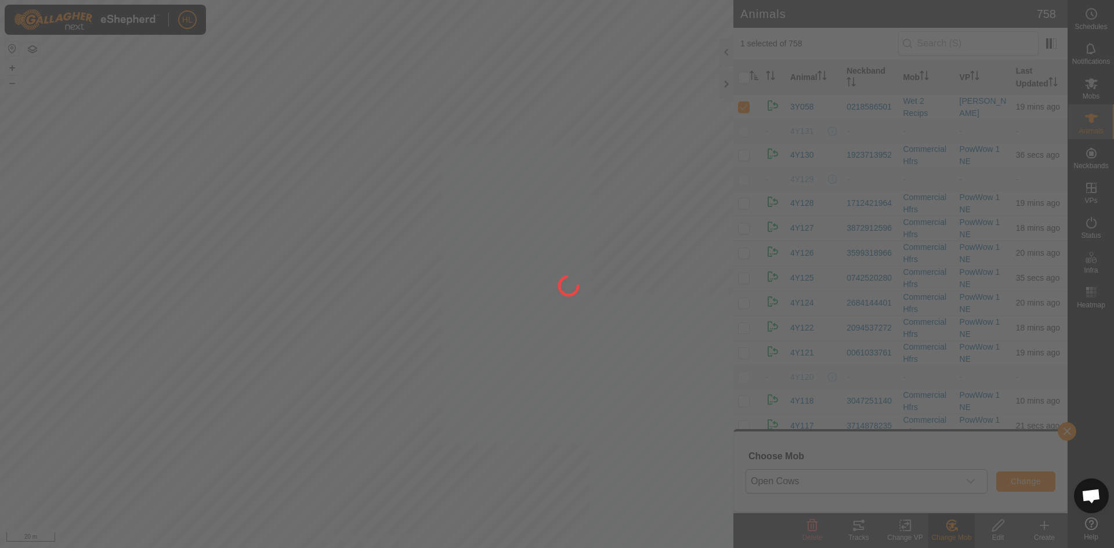
checkbox input "false"
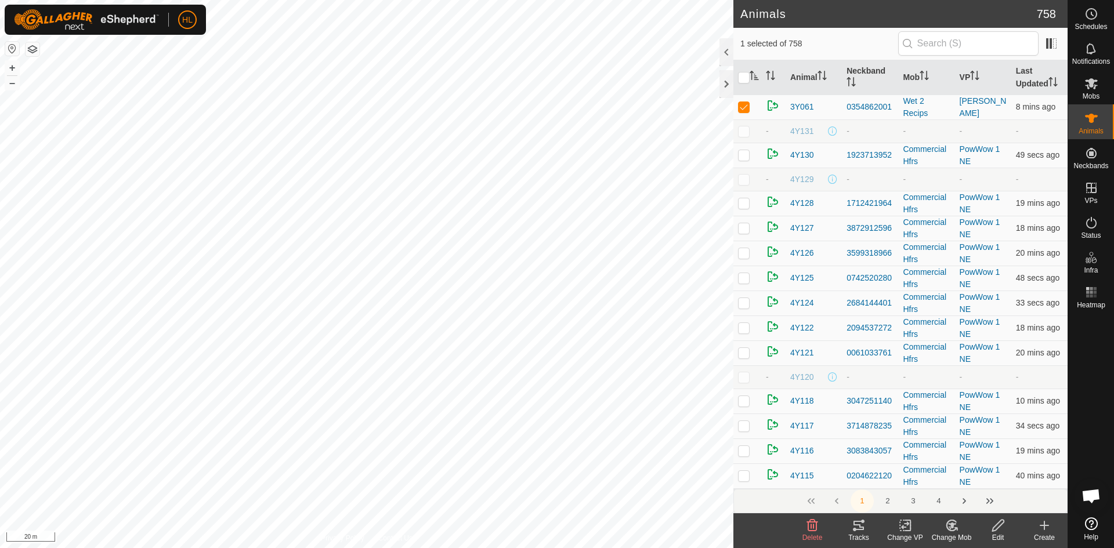
click at [956, 529] on icon at bounding box center [951, 525] width 10 height 10
click at [949, 477] on link "Choose Mob..." at bounding box center [986, 475] width 115 height 23
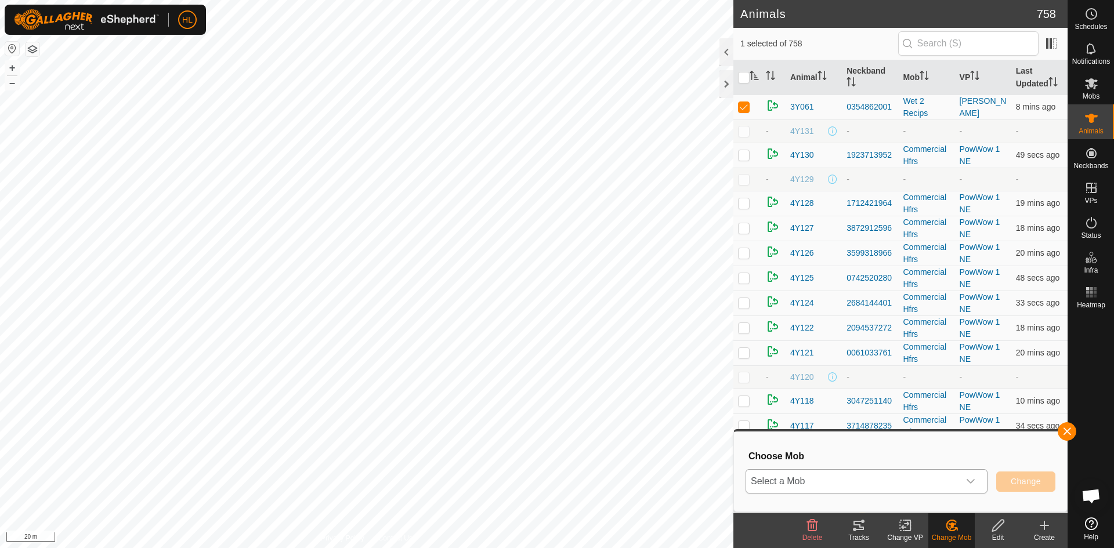
click at [913, 479] on span "Select a Mob" at bounding box center [852, 481] width 213 height 23
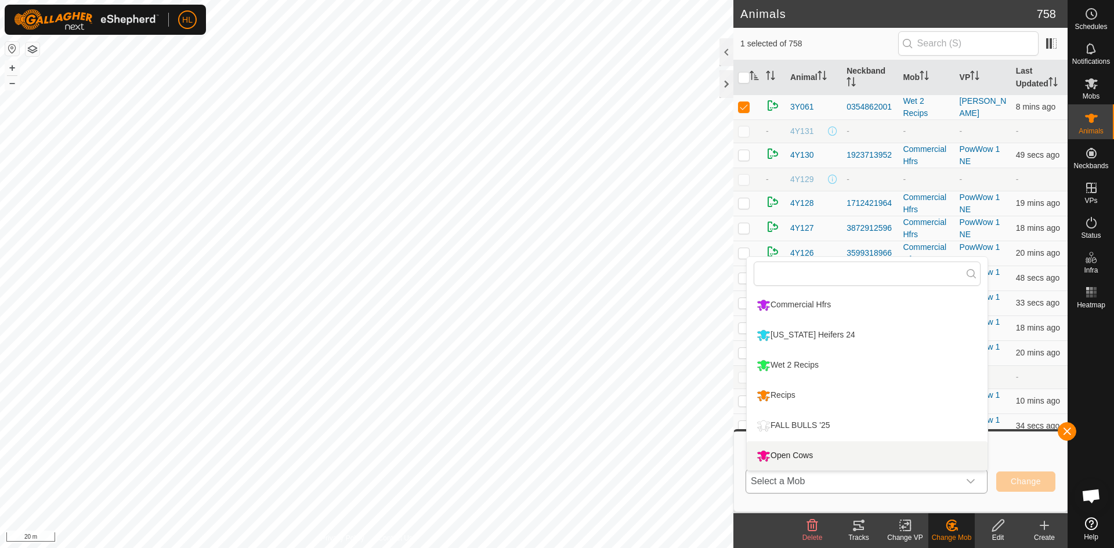
click at [820, 452] on li "Open Cows" at bounding box center [867, 456] width 241 height 29
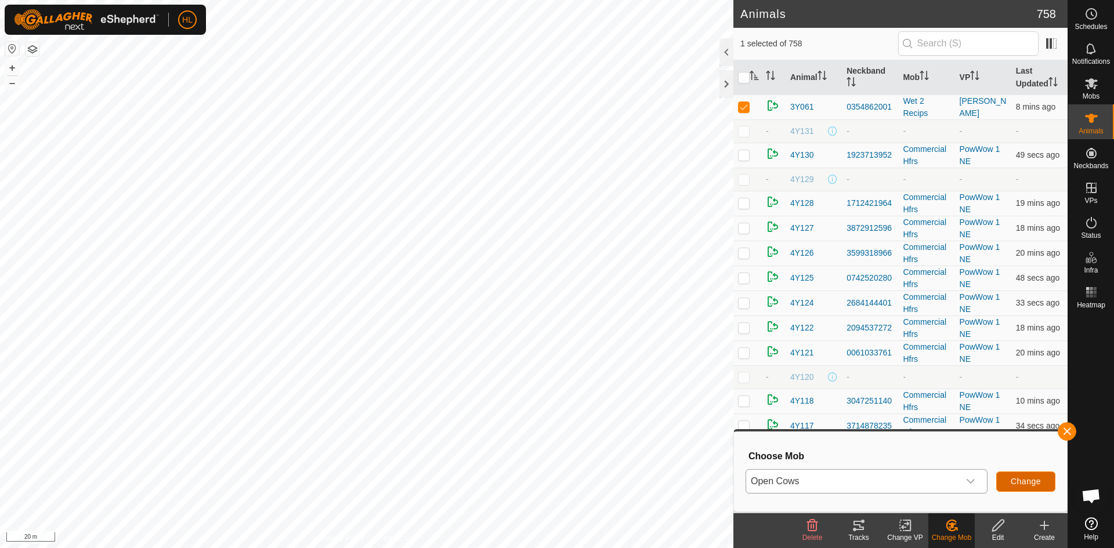
click at [1015, 481] on span "Change" at bounding box center [1026, 481] width 30 height 9
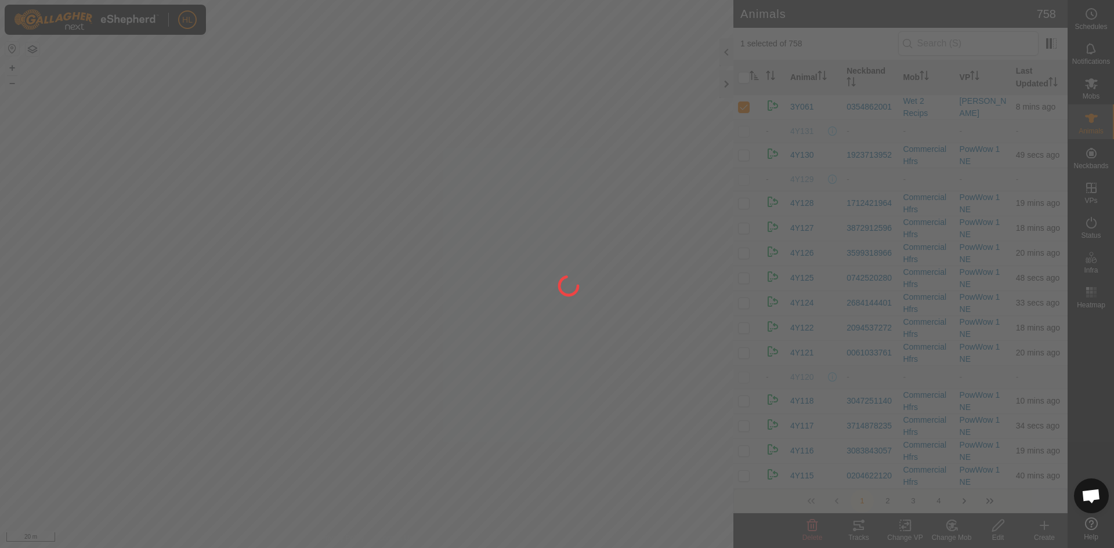
checkbox input "false"
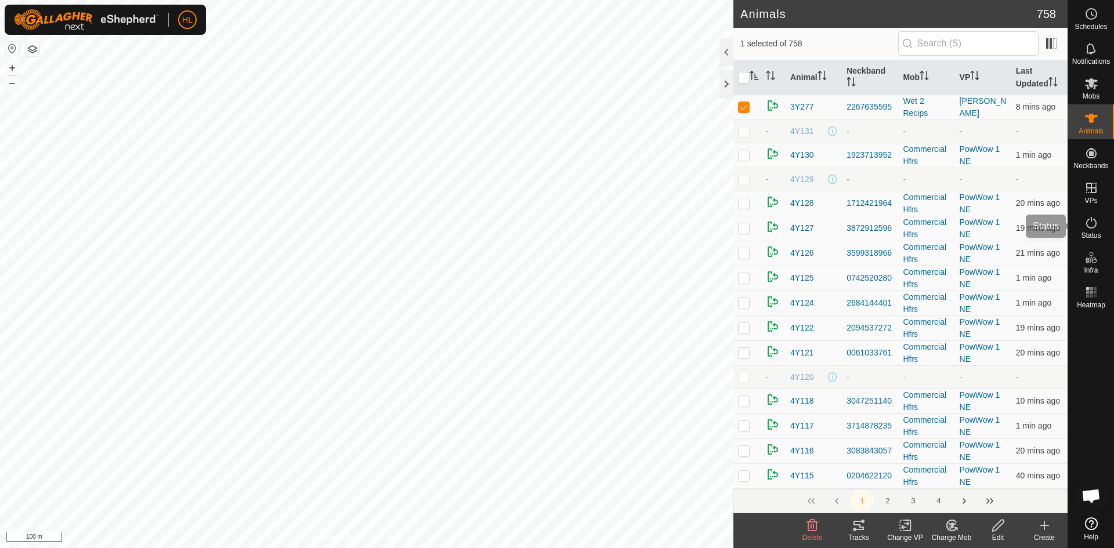
drag, startPoint x: 1082, startPoint y: 233, endPoint x: 1091, endPoint y: 227, distance: 11.7
click at [1082, 233] on span "Status" at bounding box center [1091, 235] width 20 height 7
click at [1091, 227] on icon at bounding box center [1091, 223] width 14 height 14
